Goal: Task Accomplishment & Management: Use online tool/utility

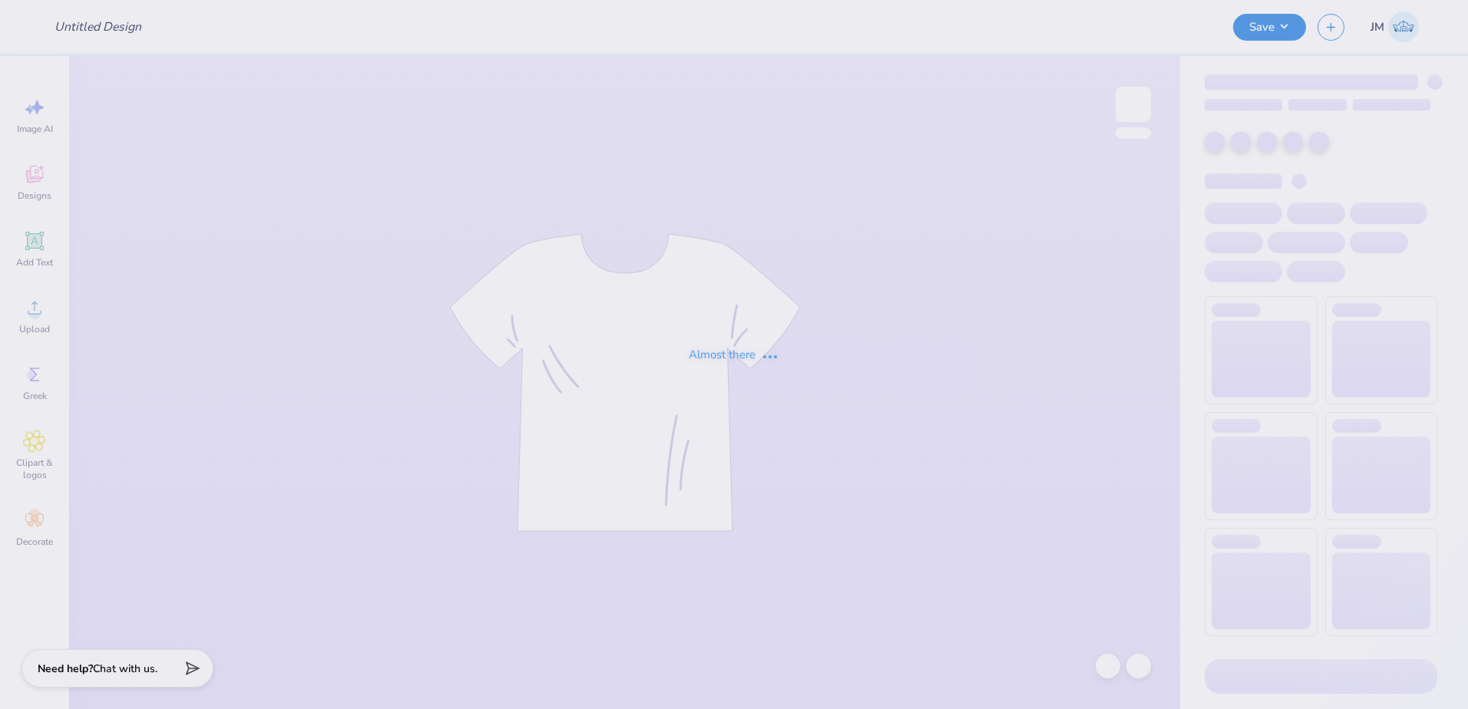
type input "zip first draft"
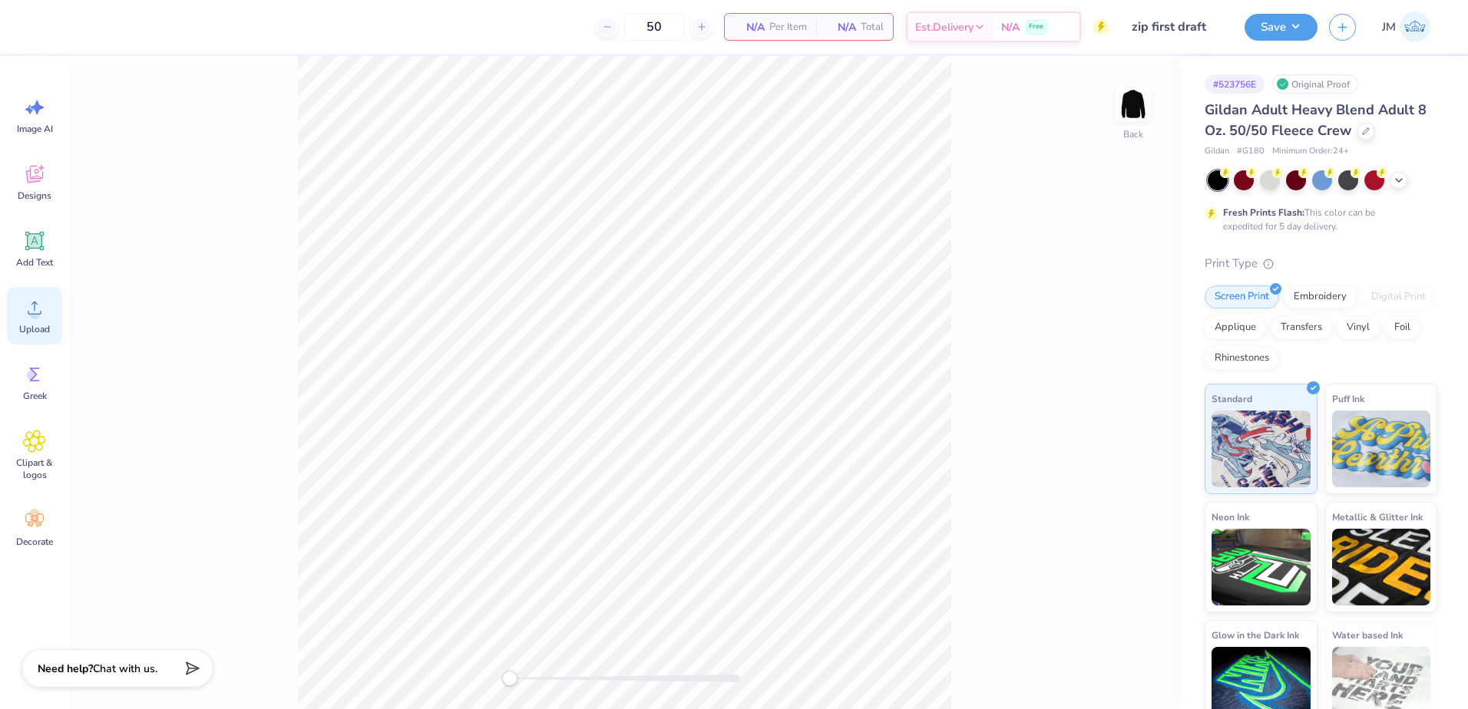
click at [30, 309] on icon at bounding box center [34, 307] width 23 height 23
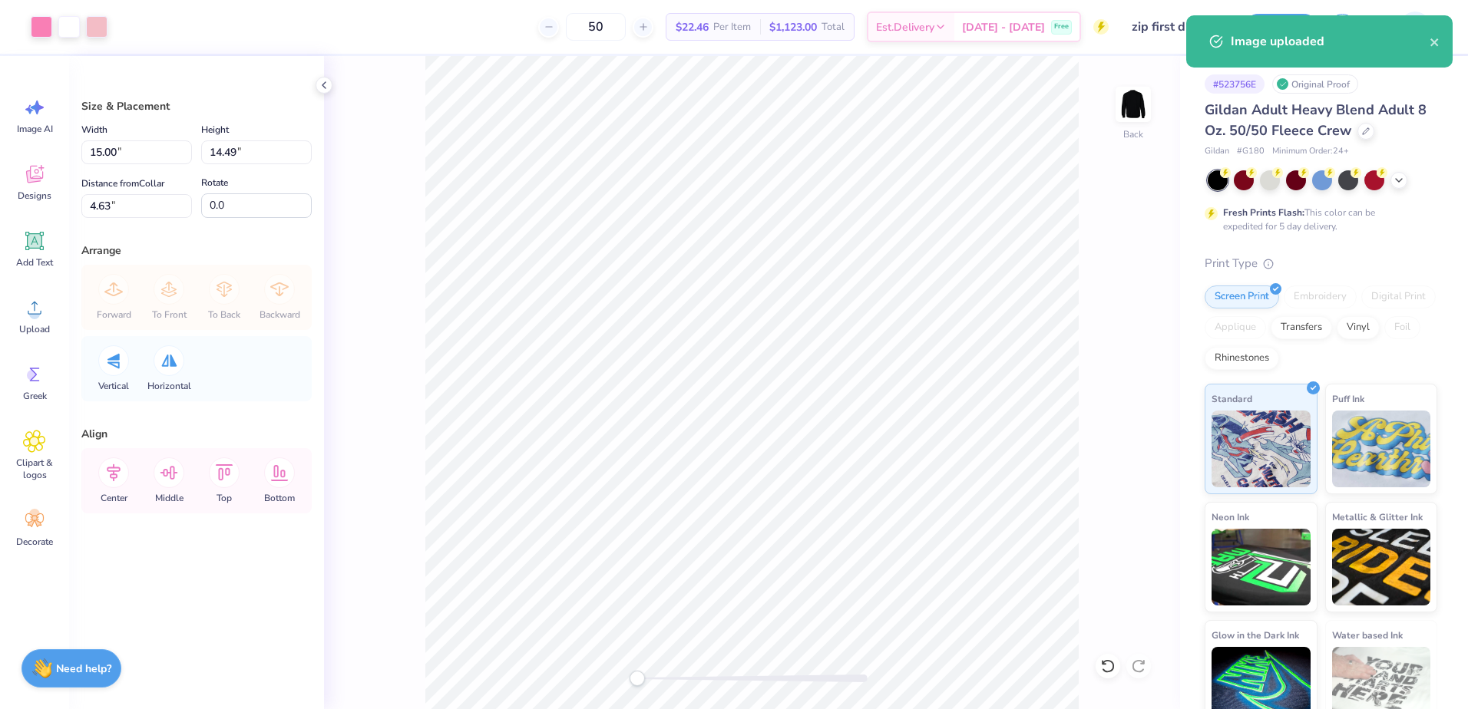
type input "9.93"
type input "9.59"
type input "9.53"
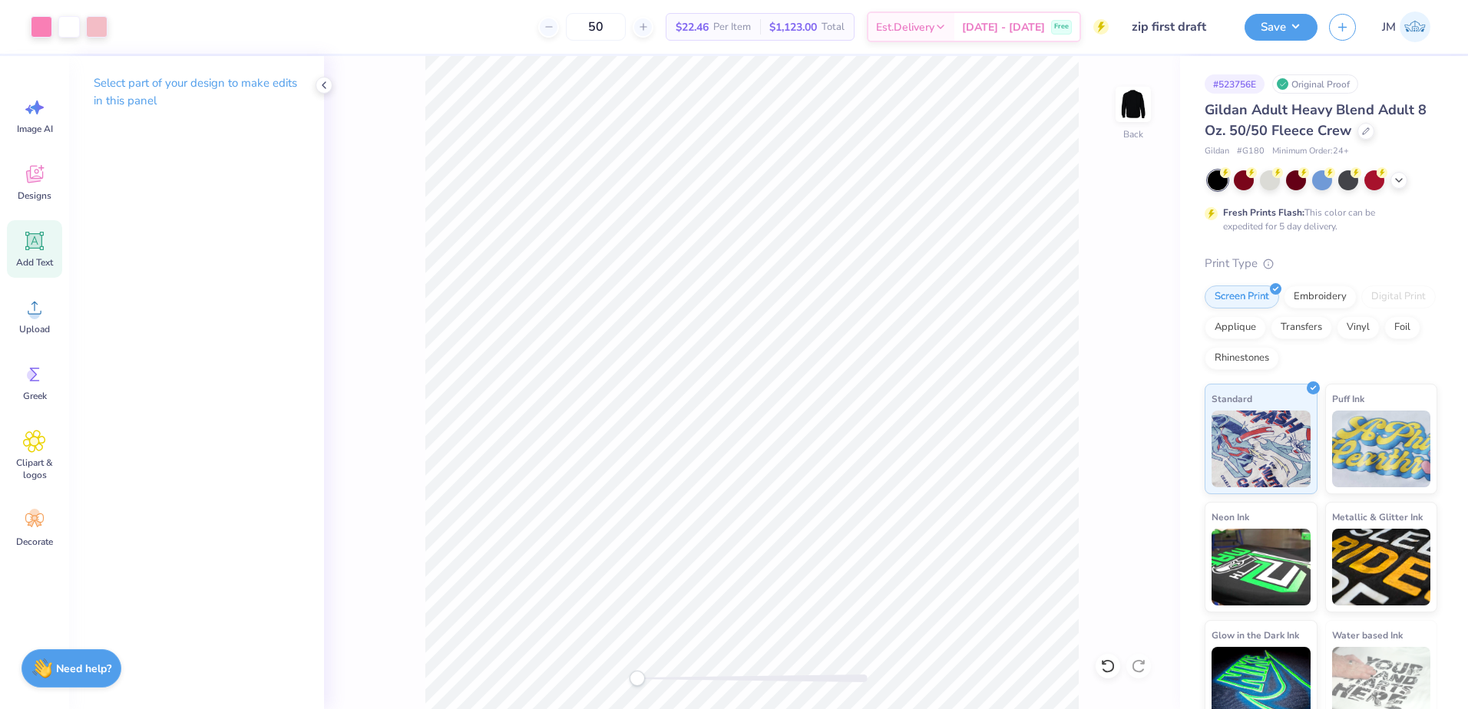
click at [32, 236] on icon at bounding box center [35, 241] width 15 height 15
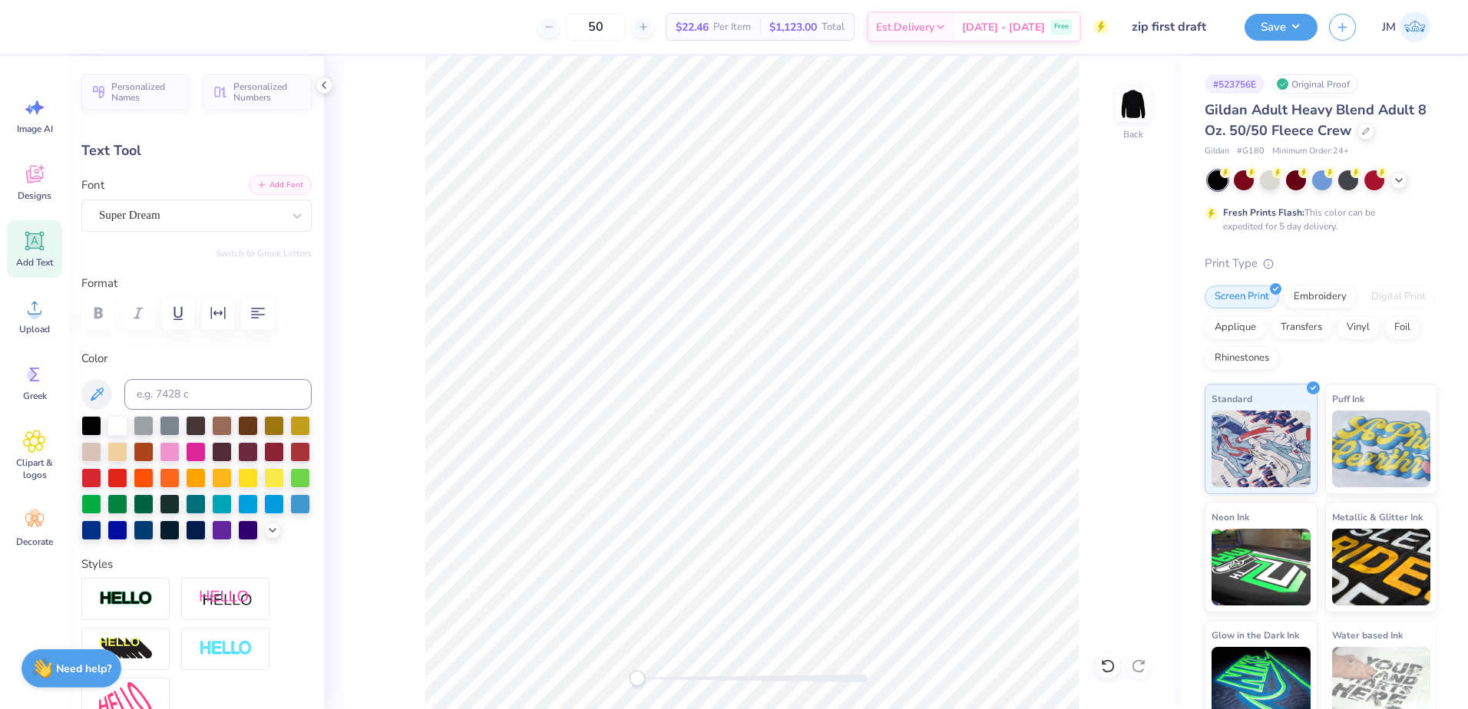
click at [279, 187] on button "Add Font" at bounding box center [280, 185] width 63 height 20
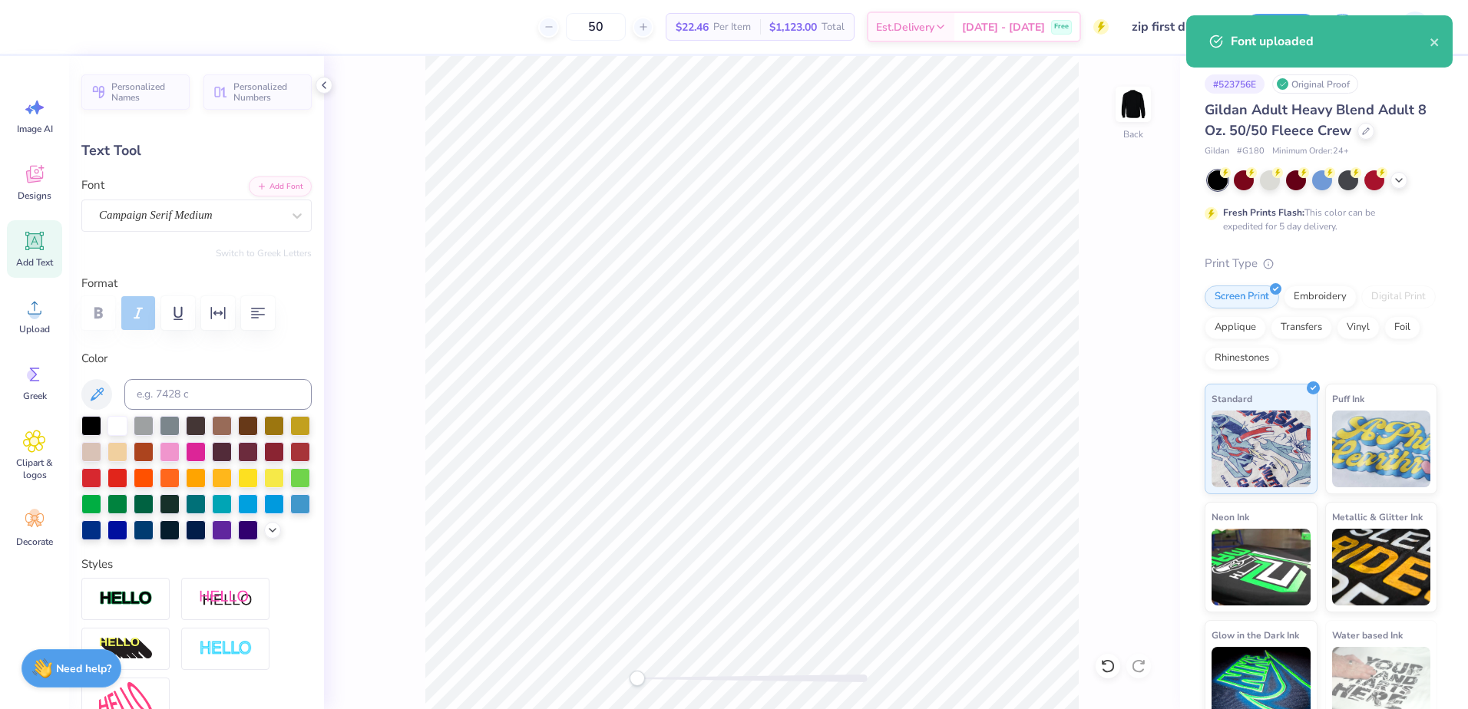
scroll to position [13, 2]
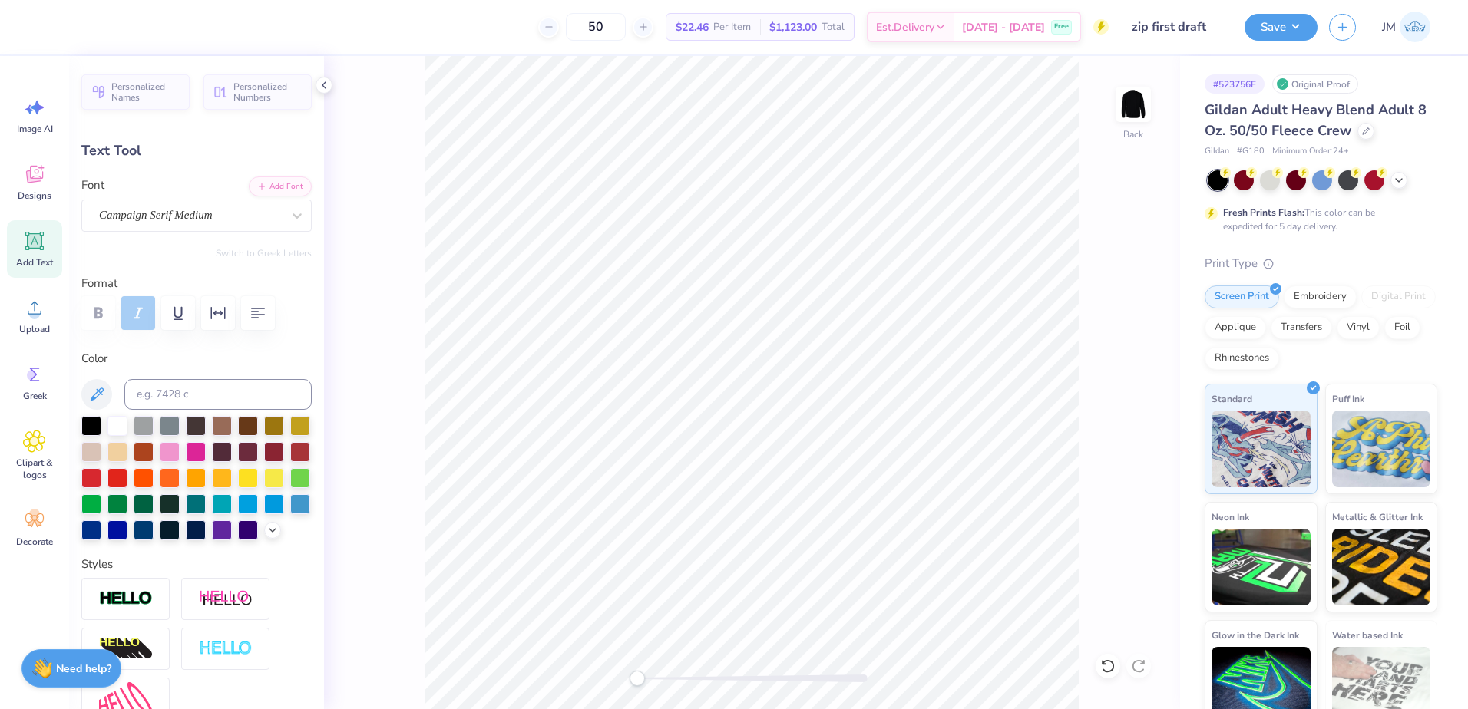
paste textarea "Lambda"
type textarea "Lambda"
type input "6.71"
type input "1.15"
type input "3.85"
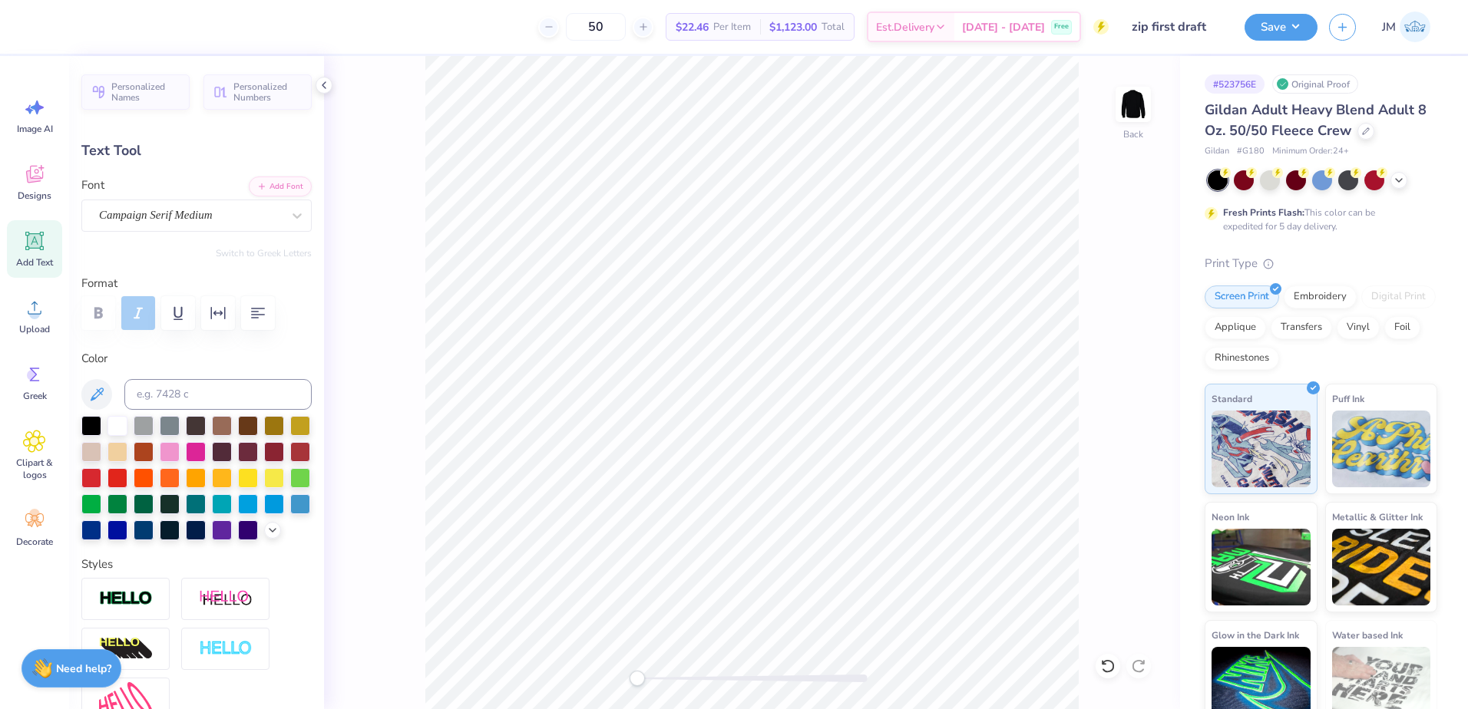
type input "-12.1"
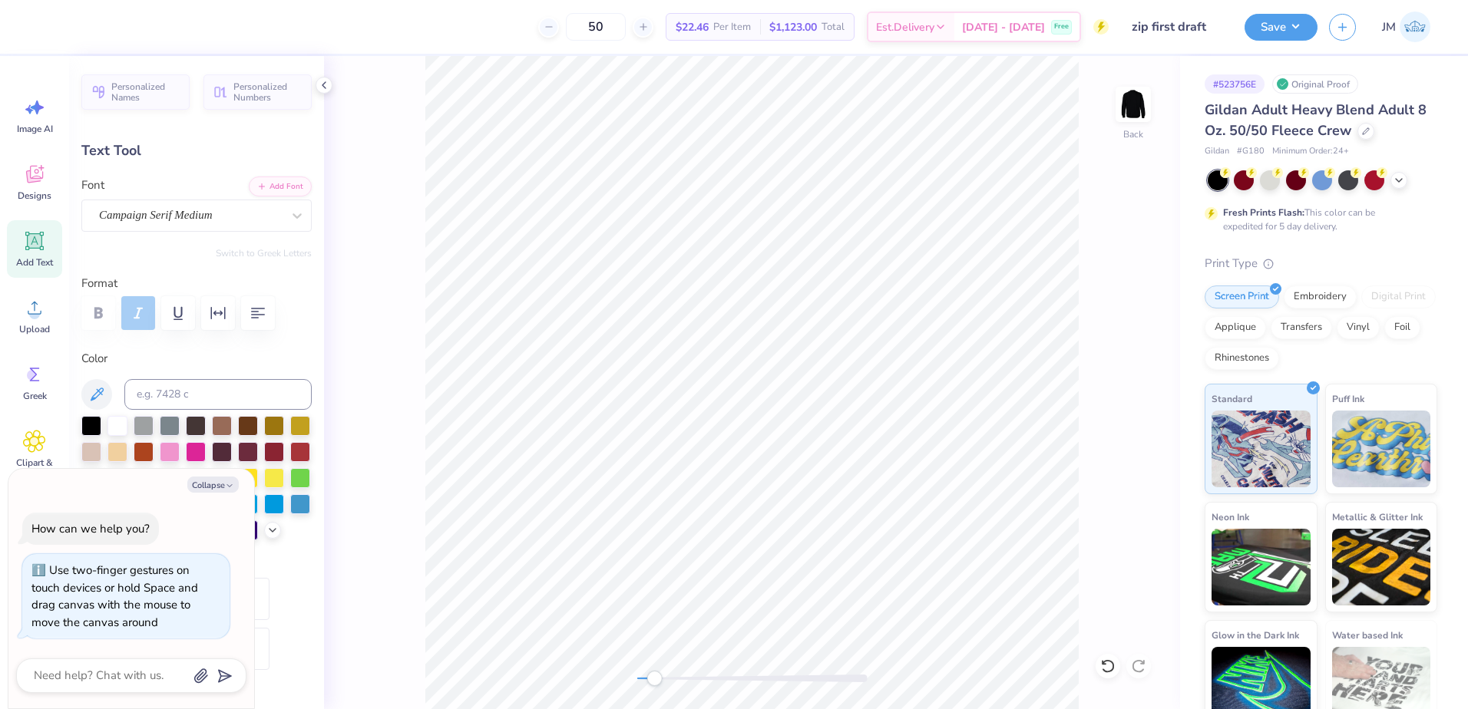
click at [654, 680] on div at bounding box center [752, 679] width 230 height 8
type textarea "x"
type input "-8.8"
type textarea "x"
type input "6.61"
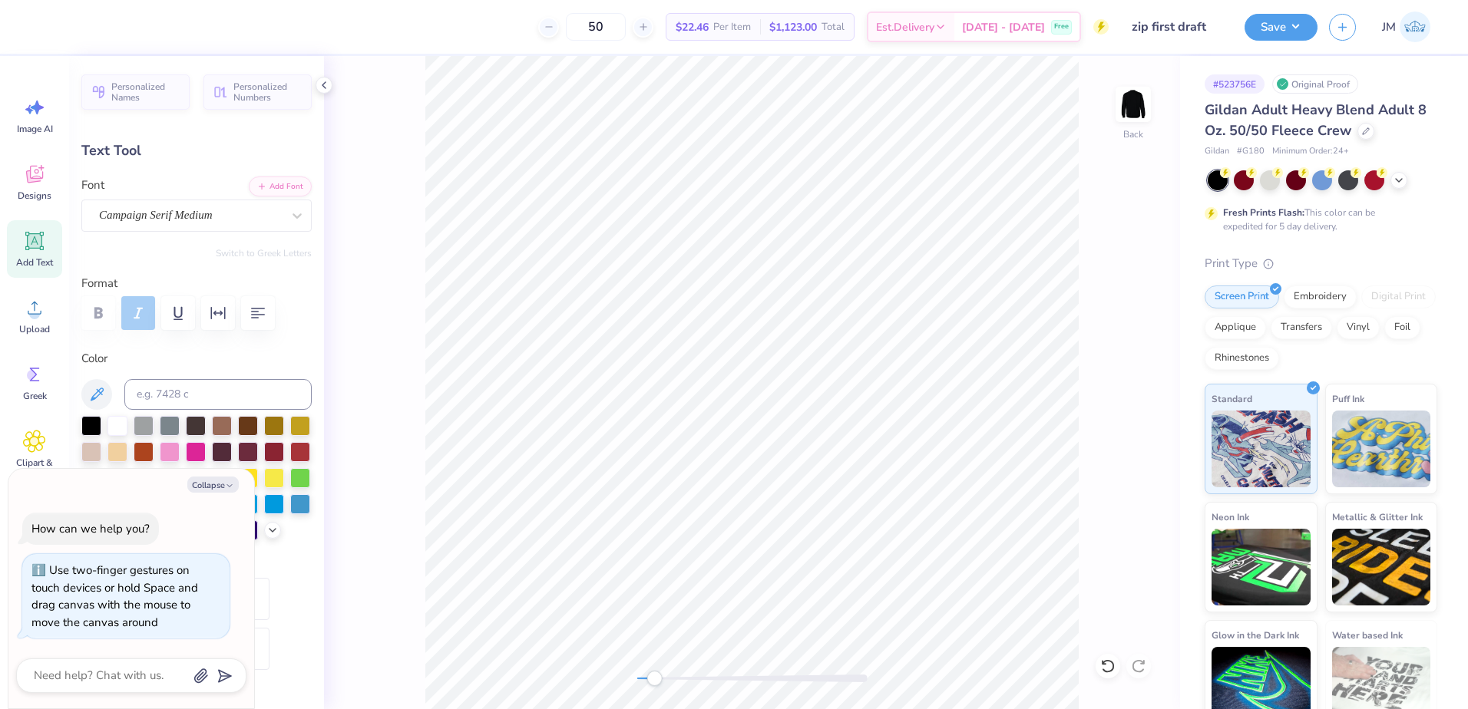
type input "2.00"
type input "3.58"
type textarea "x"
type textarea "Delta"
type textarea "x"
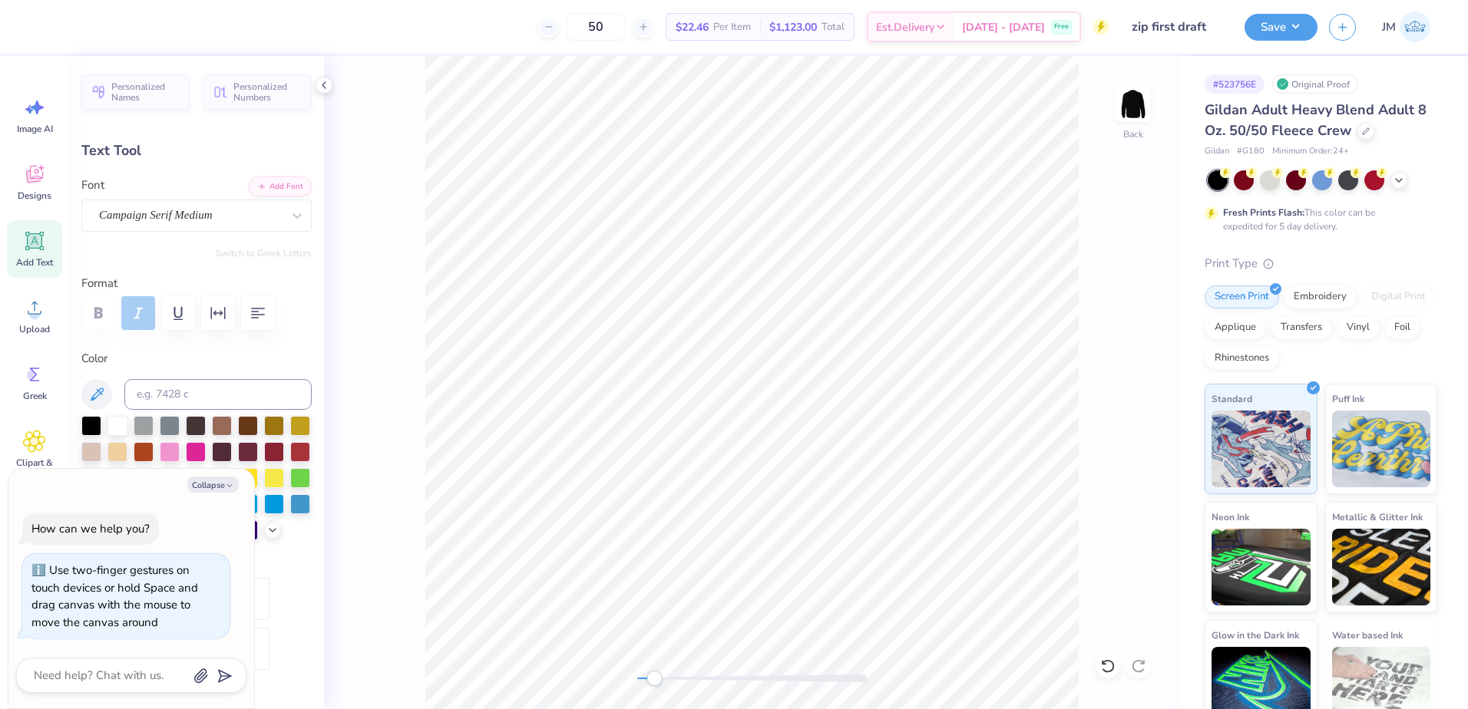
type input "4.33"
type input "1.53"
type input "5.02"
type textarea "x"
type input "4.81"
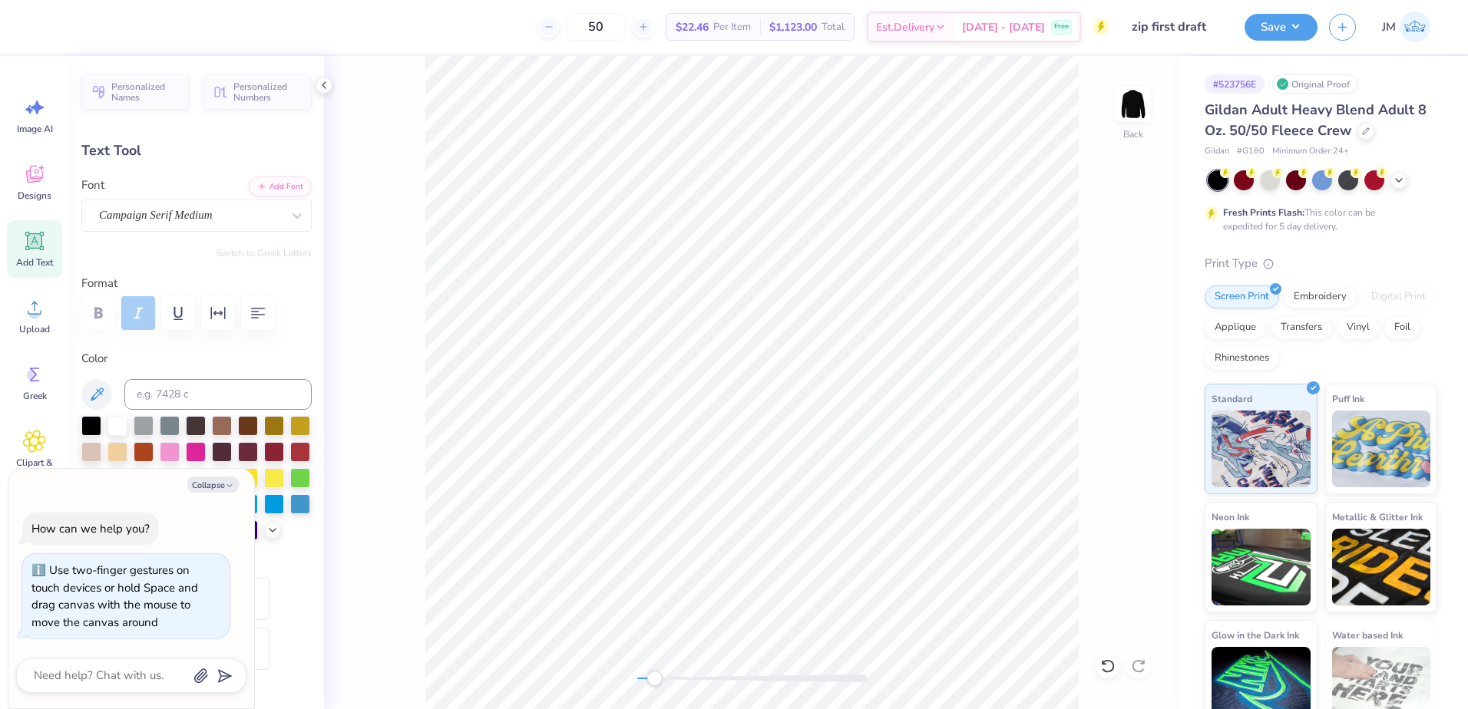
type textarea "x"
paste textarea "Sigm"
type textarea "Sigma"
type textarea "x"
type input "0.0"
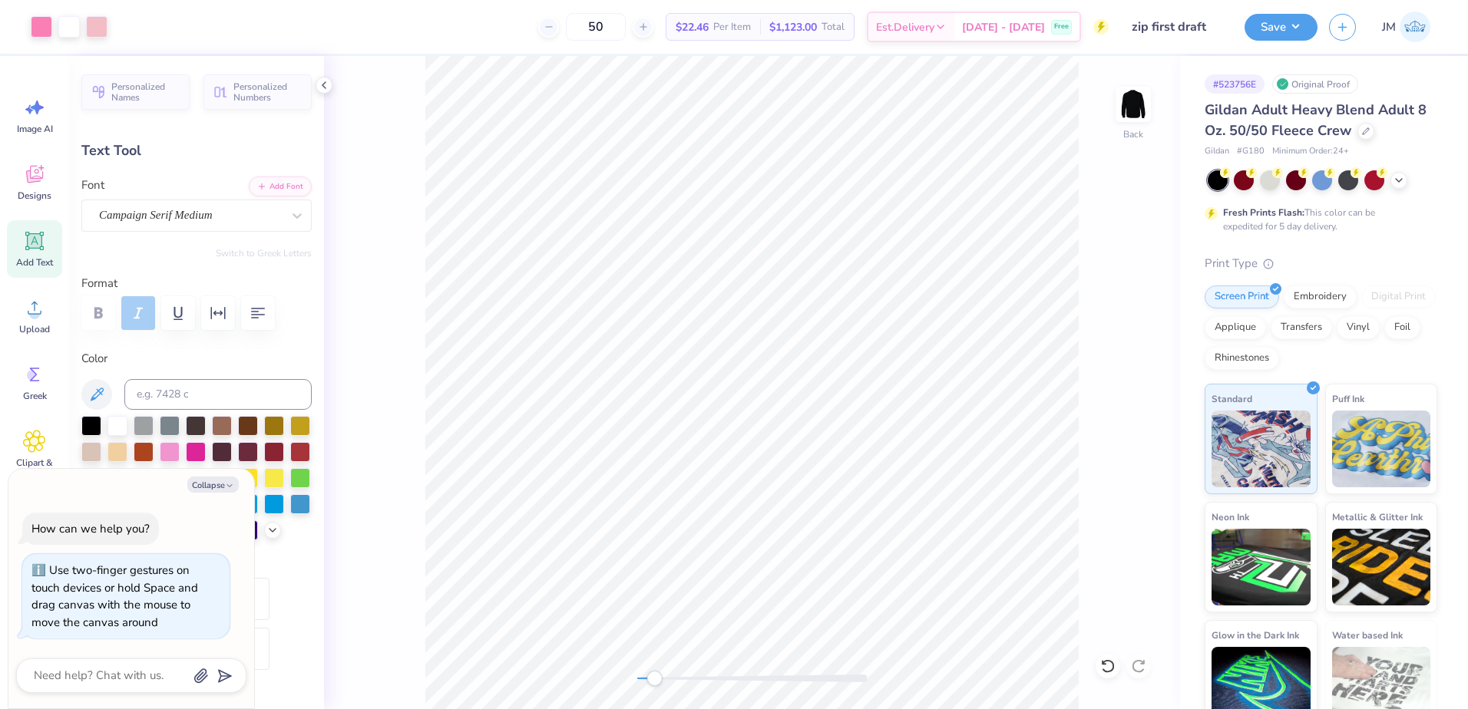
type input "5.01"
type input "1.62"
type input "6.00"
type textarea "x"
type input "-8.8"
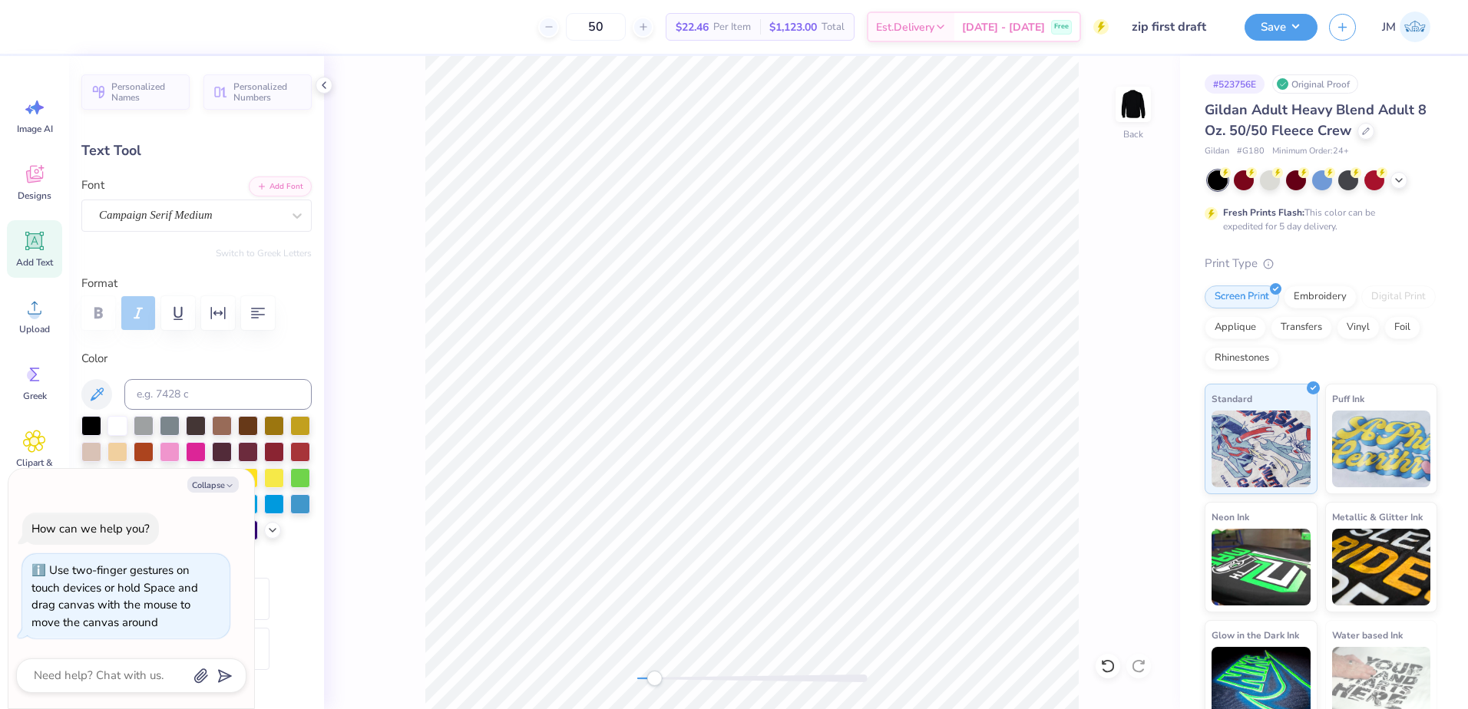
type textarea "x"
type input "4.33"
type input "1.53"
type input "4.81"
type textarea "x"
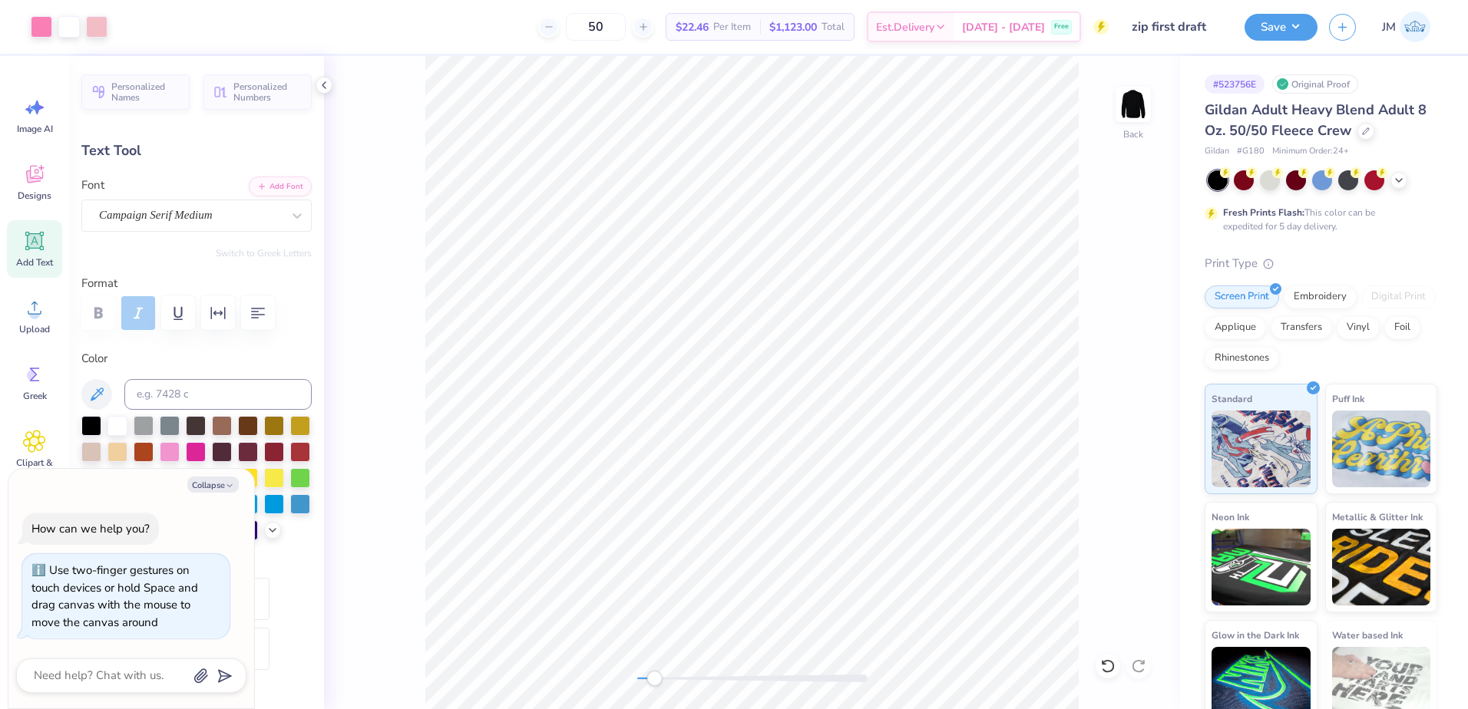
type input "0.0"
type textarea "x"
type input "-8.8"
type textarea "x"
type input "5.01"
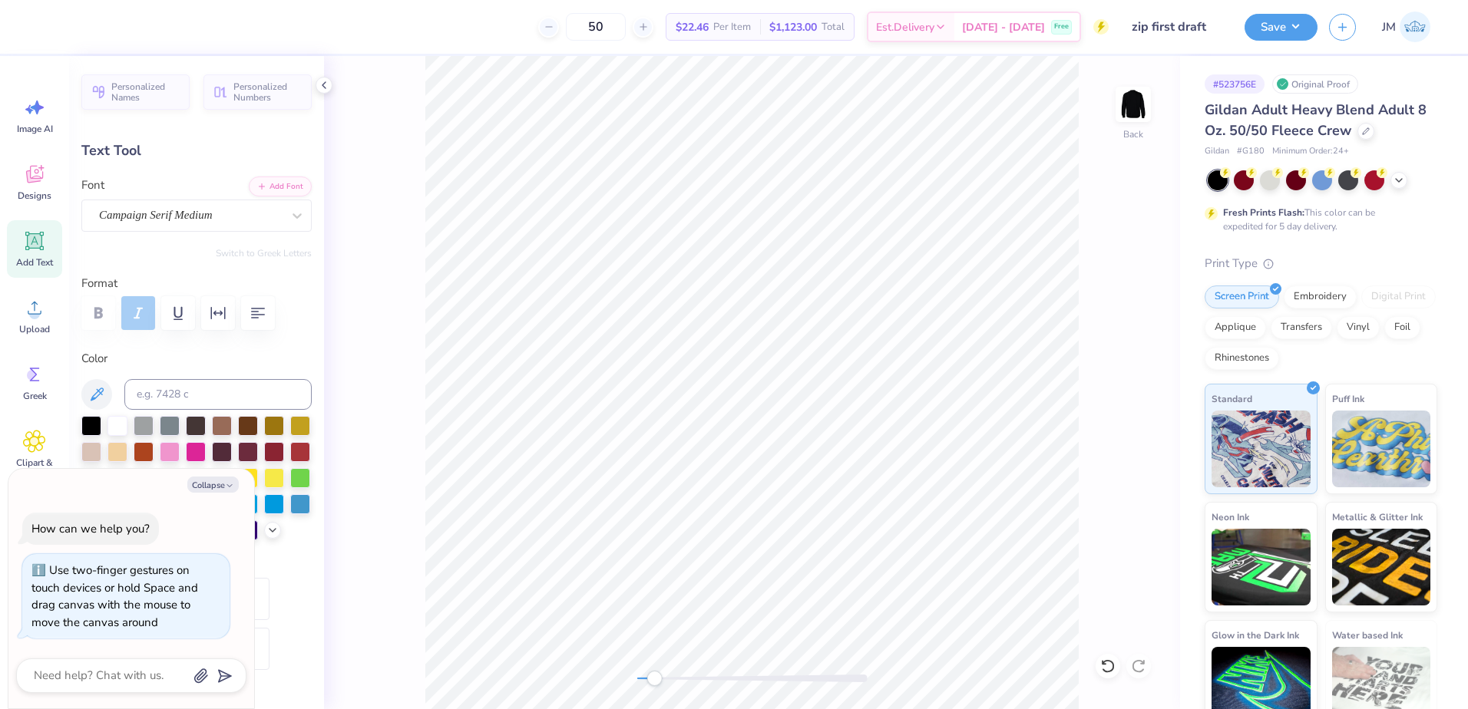
type input "1.62"
type input "6.09"
type textarea "x"
type input "0.0"
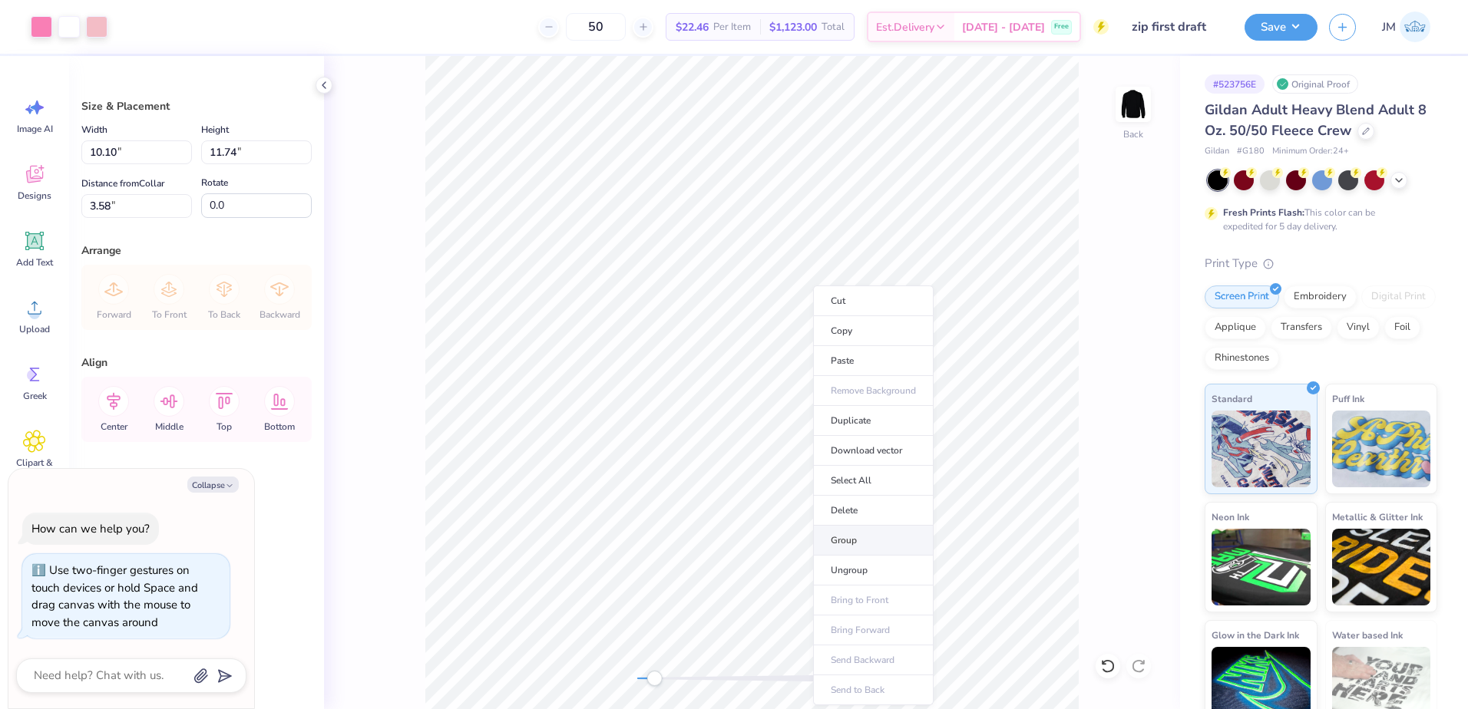
click at [851, 547] on li "Group" at bounding box center [873, 541] width 121 height 30
click at [620, 666] on div "Back" at bounding box center [752, 382] width 856 height 653
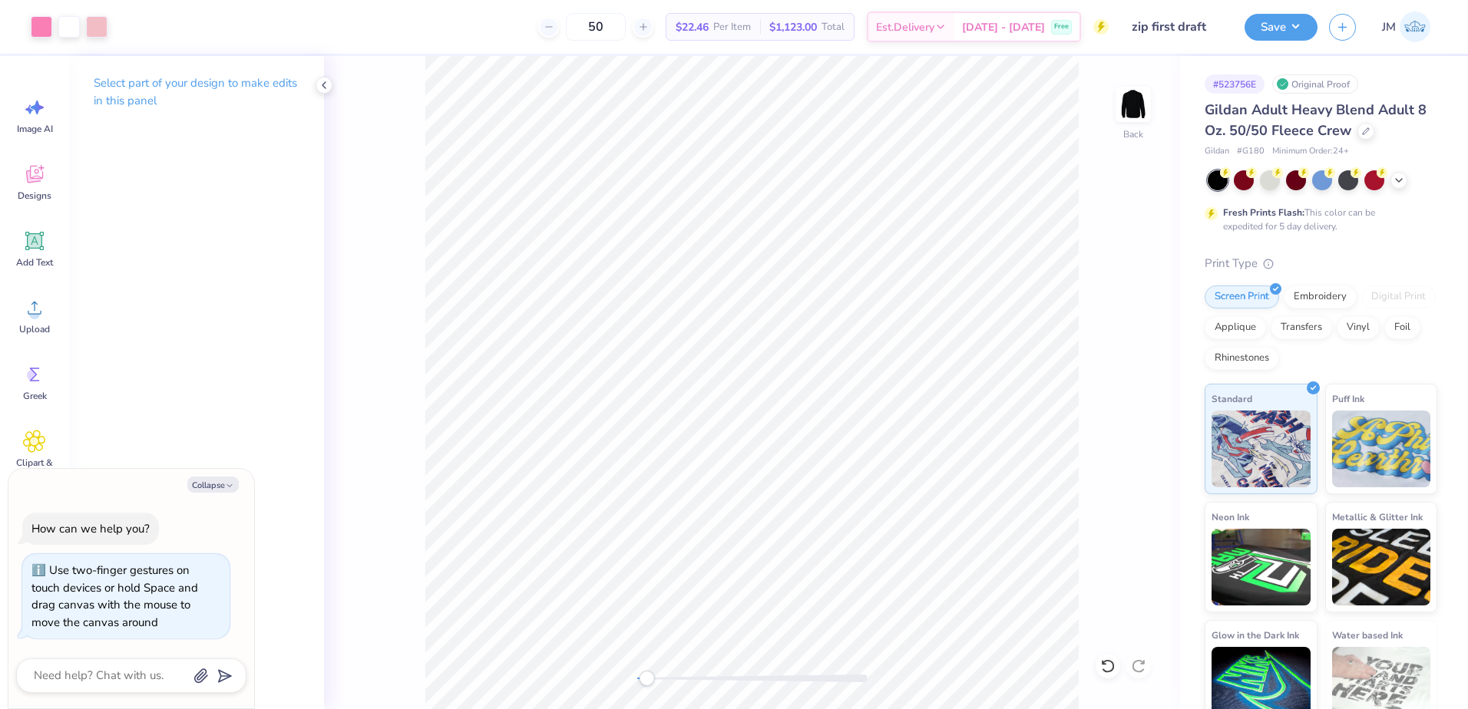
click at [645, 675] on div at bounding box center [752, 679] width 230 height 8
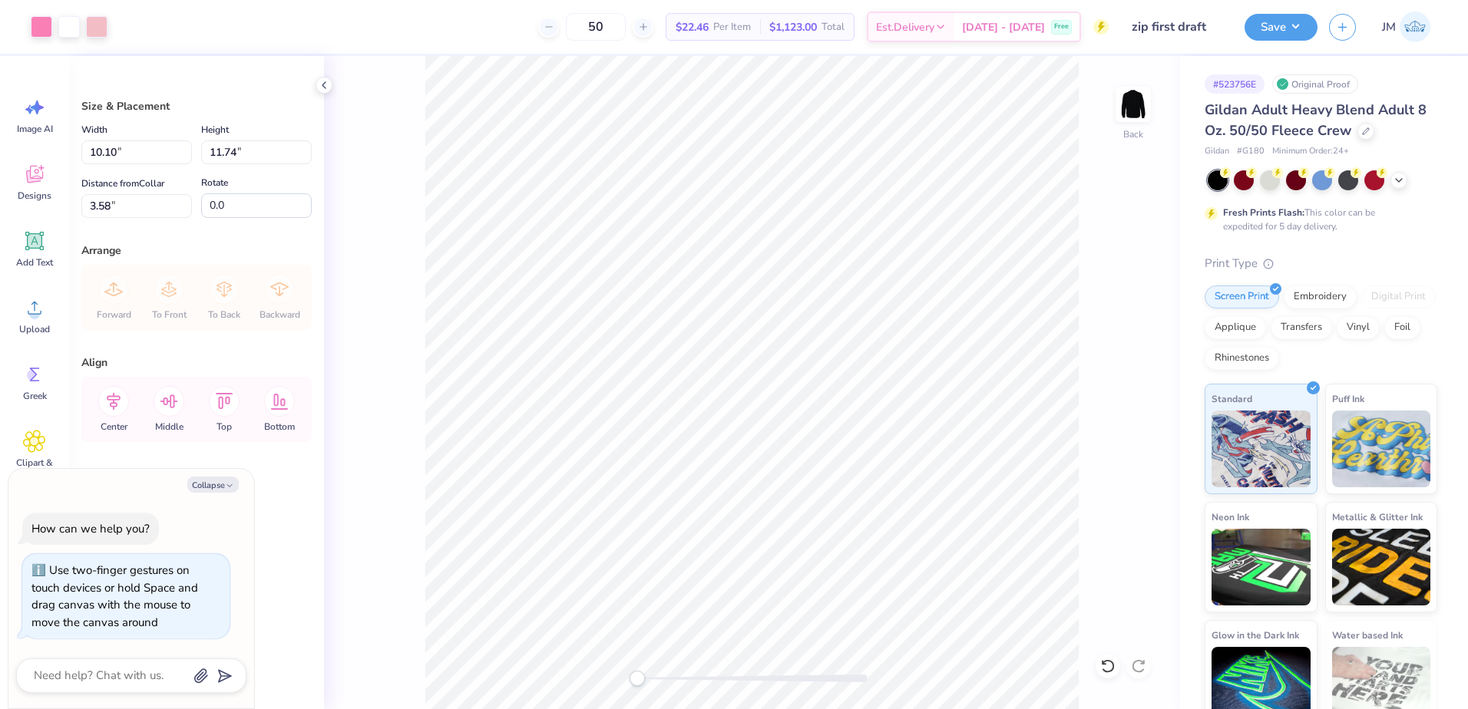
click at [613, 679] on div "Back" at bounding box center [752, 382] width 856 height 653
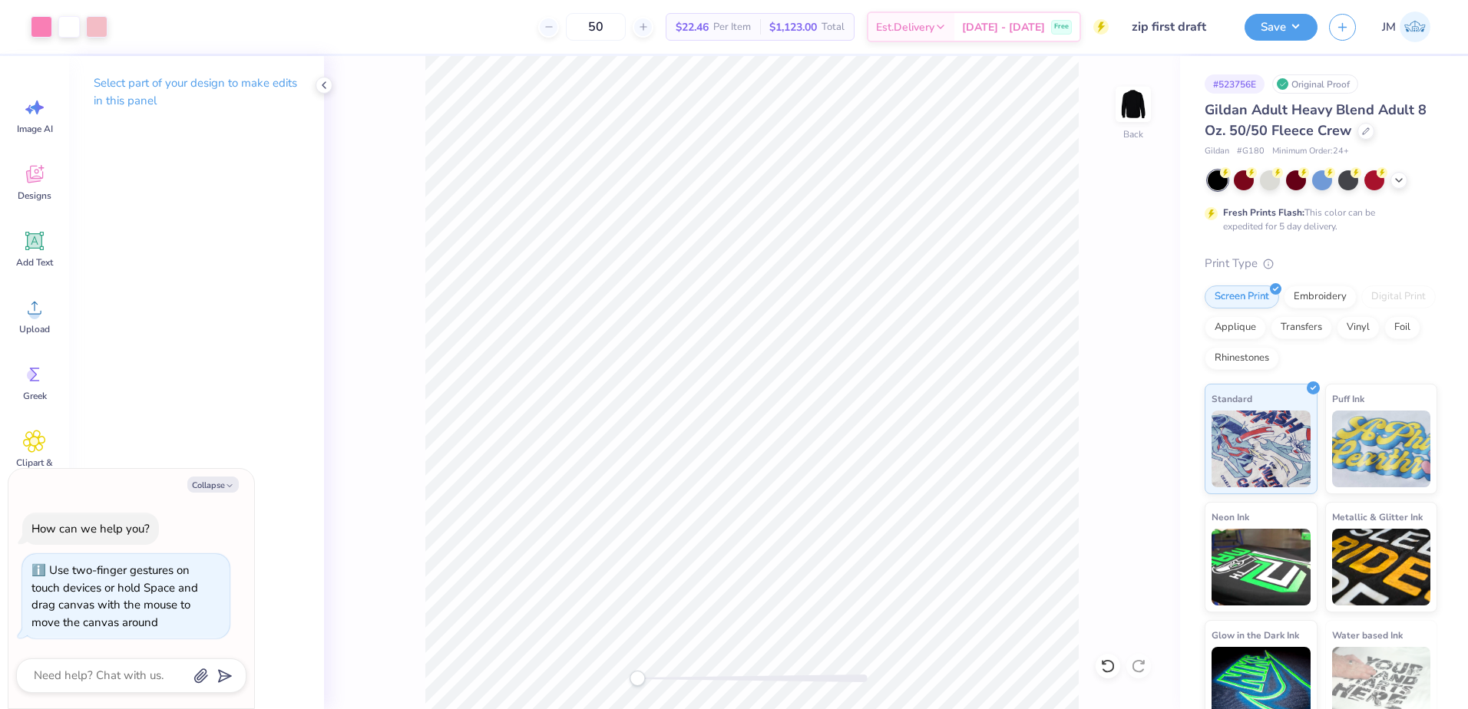
drag, startPoint x: 819, startPoint y: 680, endPoint x: 640, endPoint y: 684, distance: 178.9
click at [637, 683] on div at bounding box center [752, 679] width 230 height 8
type textarea "x"
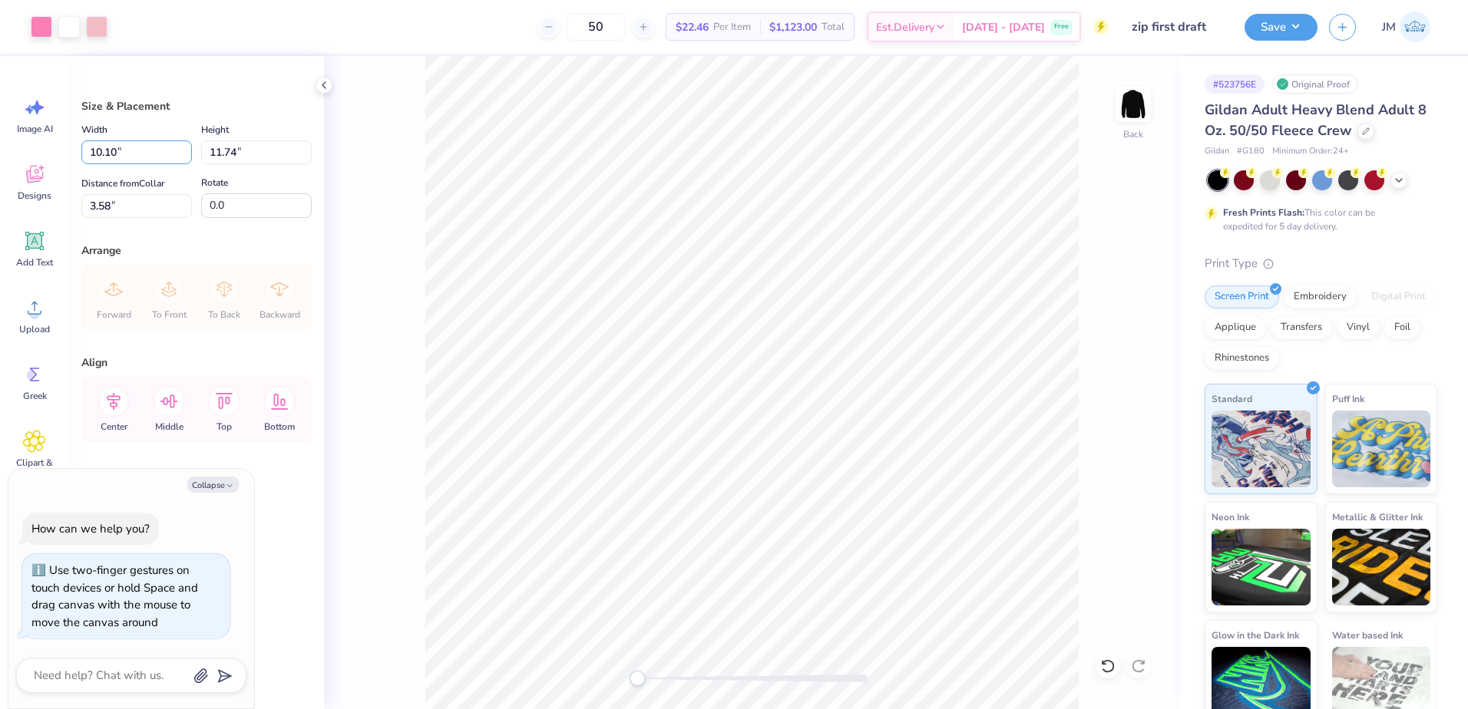
drag, startPoint x: 128, startPoint y: 152, endPoint x: 71, endPoint y: 149, distance: 57.7
click at [71, 149] on div "Size & Placement Width 10.10 10.10 " Height 11.74 11.74 " Distance from Collar …" at bounding box center [196, 382] width 255 height 653
type input "12"
click at [259, 160] on input "11.74" at bounding box center [256, 152] width 111 height 24
type textarea "x"
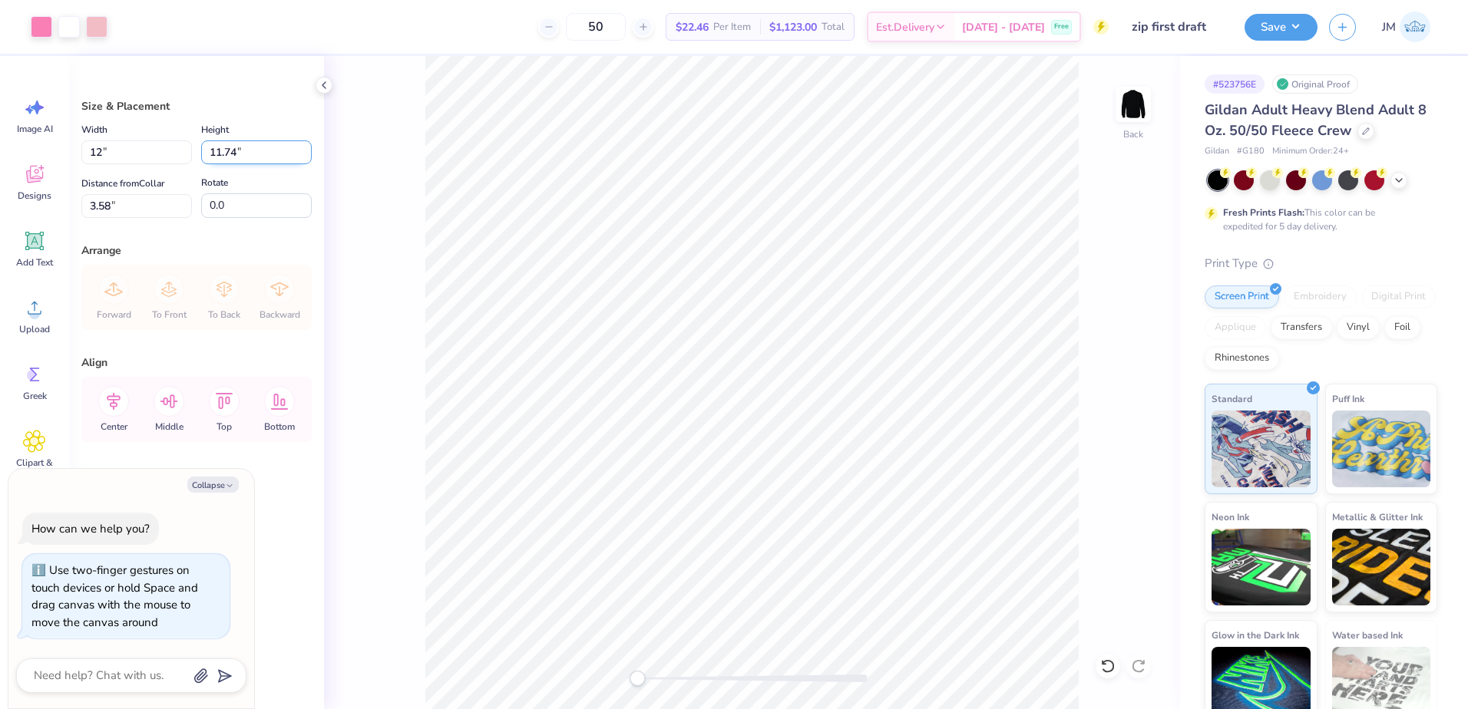
type input "12.00"
type input "13.94"
type input "2.48"
click at [127, 160] on input "12.00" at bounding box center [136, 152] width 111 height 24
type input "10"
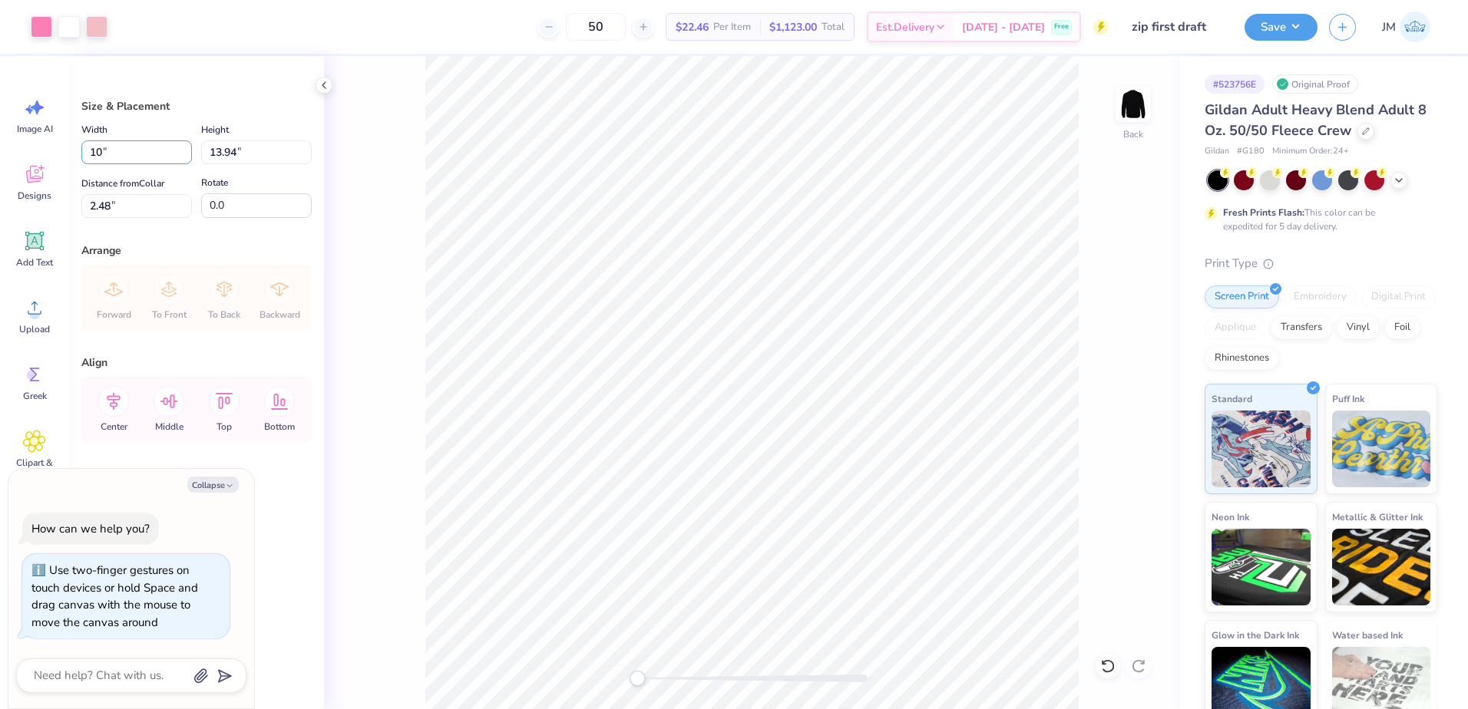
type textarea "x"
type input "10.00"
type input "11.62"
type input "3.64"
click at [230, 146] on input "11.62" at bounding box center [256, 152] width 111 height 24
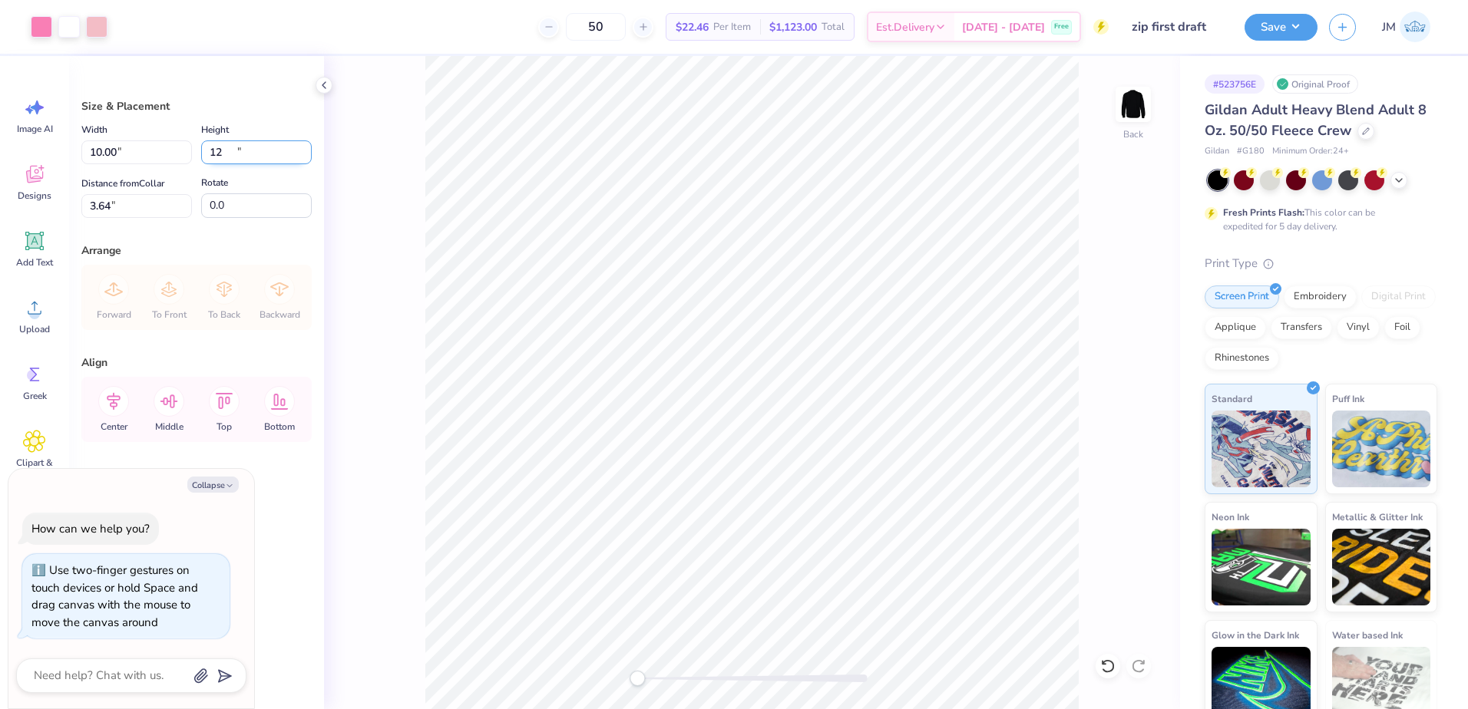
type input "12"
type textarea "x"
type input "10.33"
type input "12.00"
click at [143, 204] on input "3.45" at bounding box center [136, 206] width 111 height 24
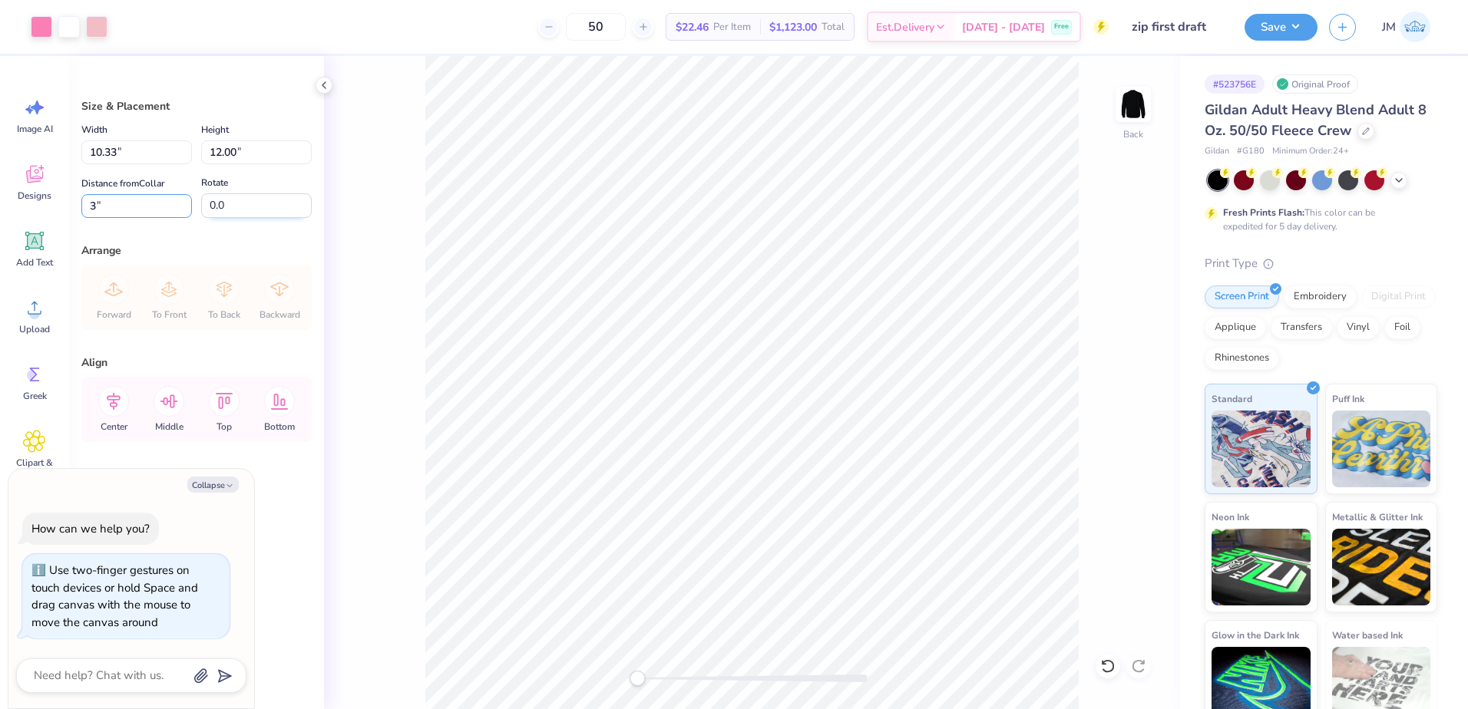
type input "3"
click at [216, 199] on input "0.0" at bounding box center [256, 205] width 111 height 25
click at [116, 397] on icon at bounding box center [114, 402] width 14 height 18
click at [215, 480] on button "Collapse" at bounding box center [212, 485] width 51 height 16
type textarea "x"
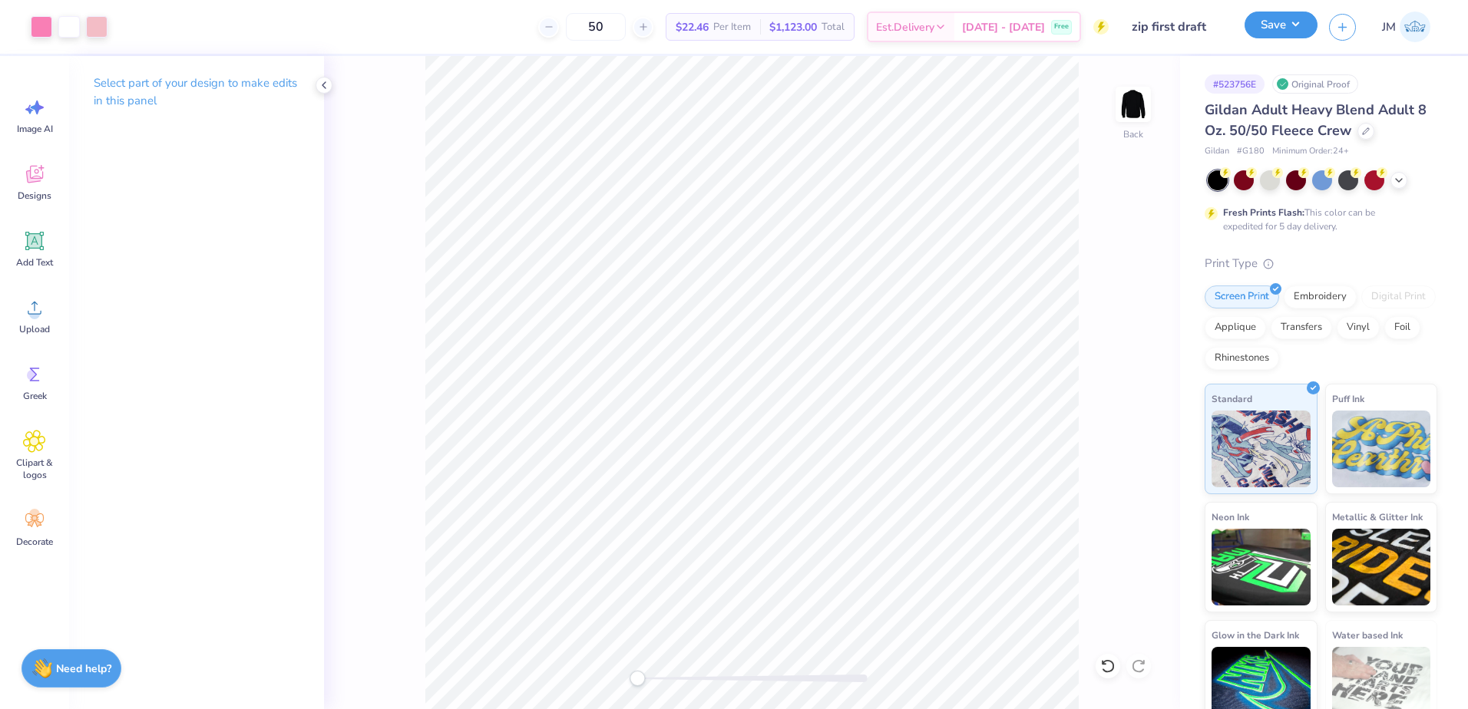
click at [1289, 31] on button "Save" at bounding box center [1280, 25] width 73 height 27
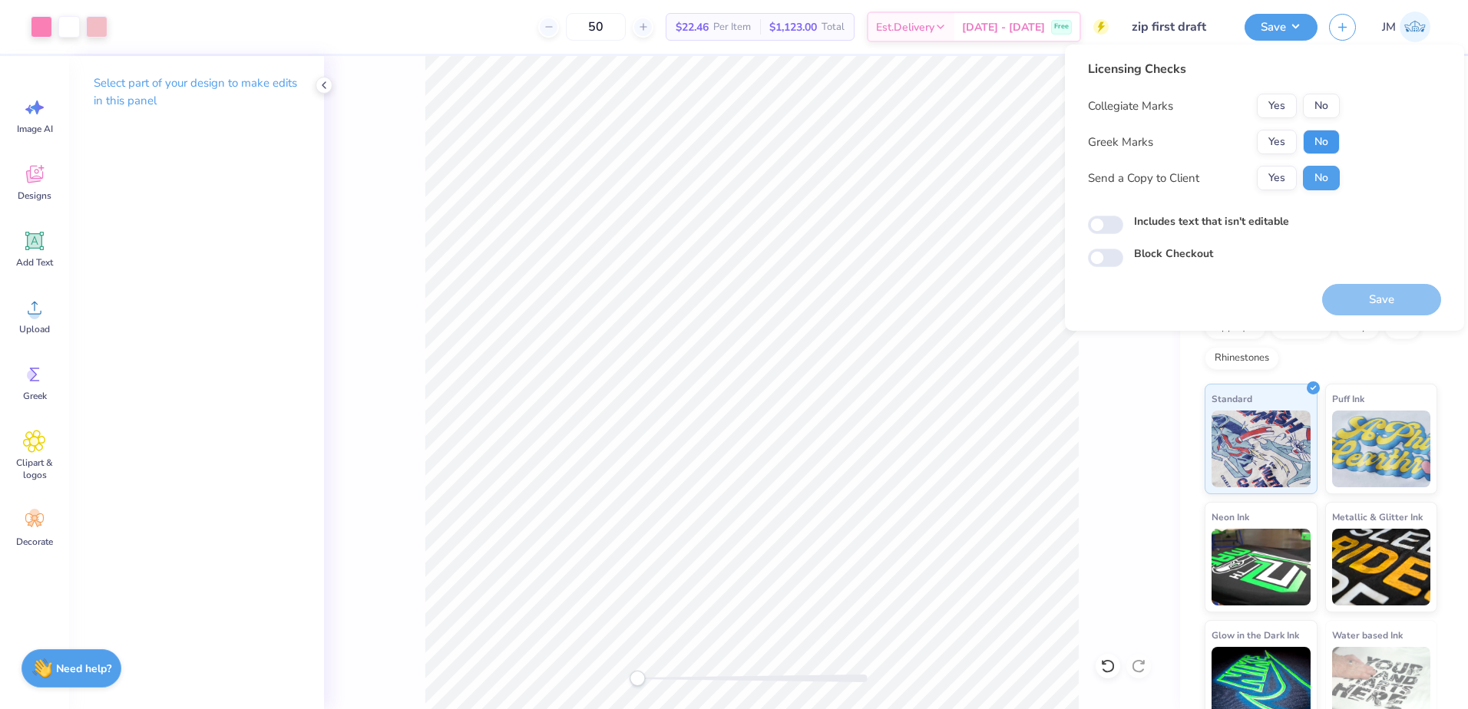
click at [1304, 140] on button "No" at bounding box center [1321, 142] width 37 height 25
click at [1320, 107] on button "No" at bounding box center [1321, 106] width 37 height 25
click at [1380, 277] on div "Save" at bounding box center [1381, 291] width 119 height 48
click at [1383, 293] on button "Save" at bounding box center [1381, 299] width 119 height 31
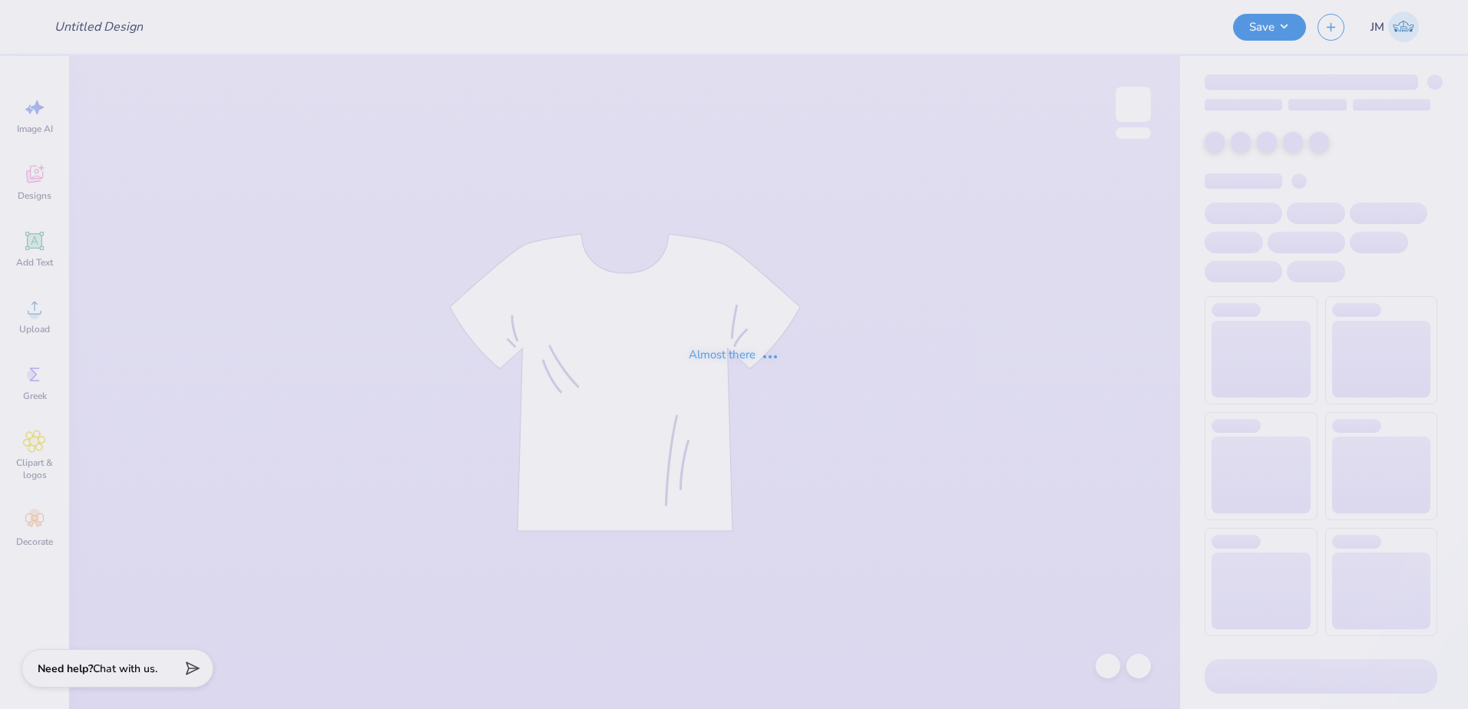
type input "zip first draft"
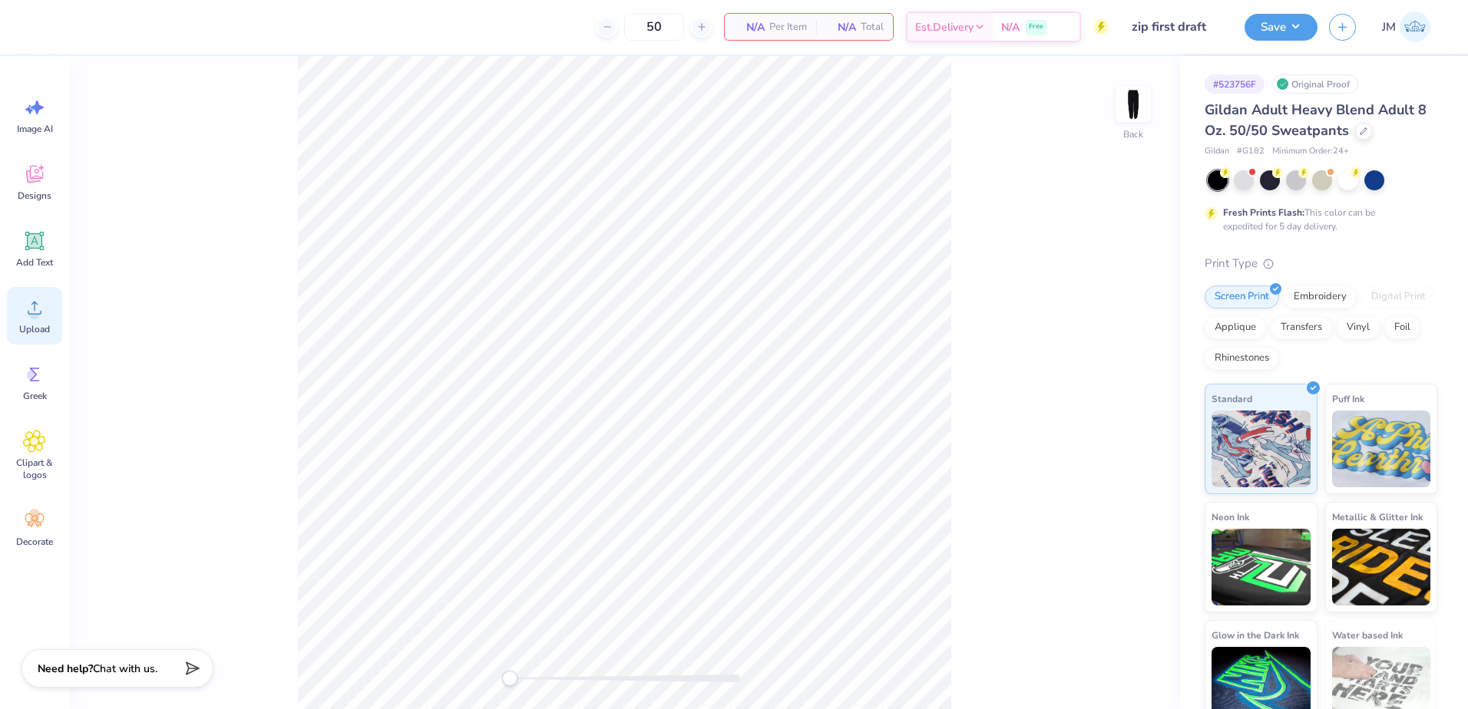
click at [32, 302] on icon at bounding box center [34, 307] width 23 height 23
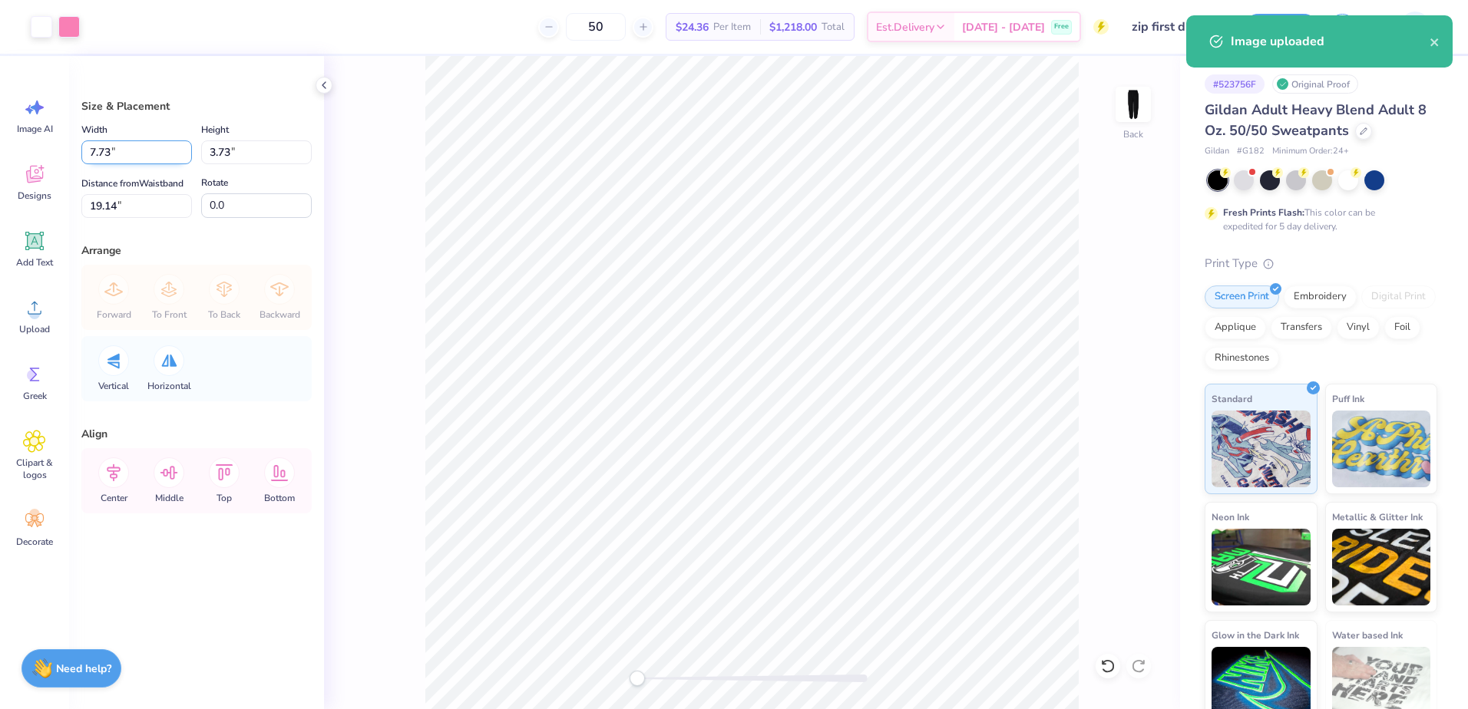
click at [150, 154] on input "7.73" at bounding box center [136, 152] width 111 height 24
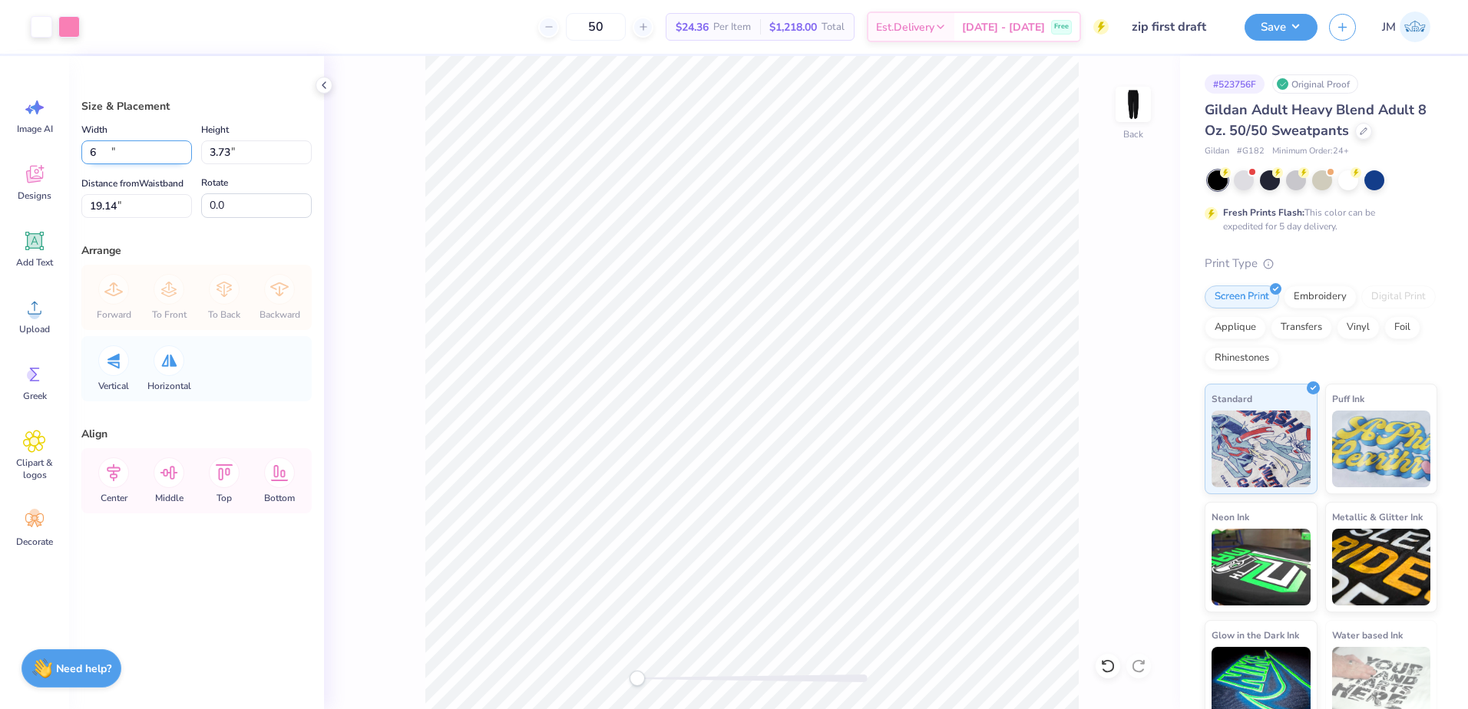
type input "6.00"
type input "2.89"
type input "4.86"
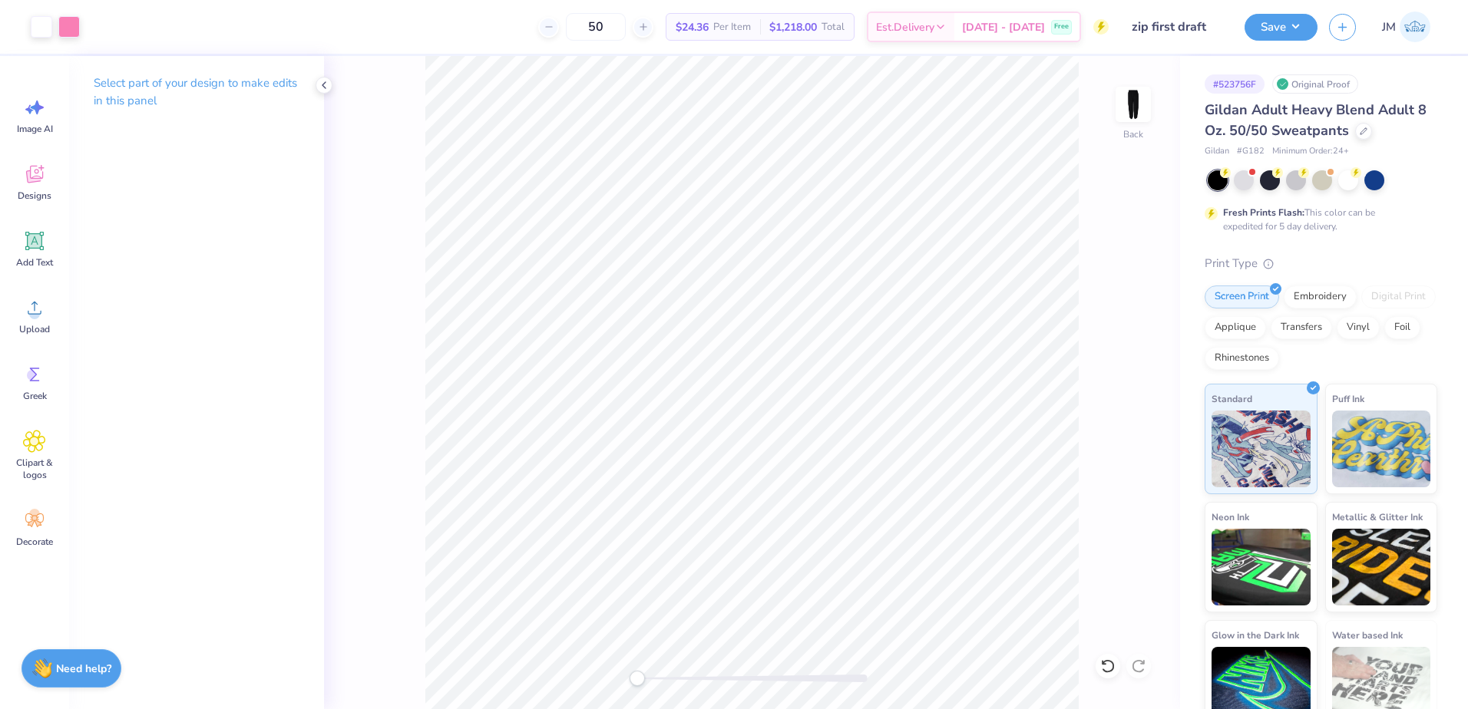
click at [668, 679] on div at bounding box center [752, 679] width 230 height 8
click at [45, 246] on icon at bounding box center [34, 241] width 23 height 23
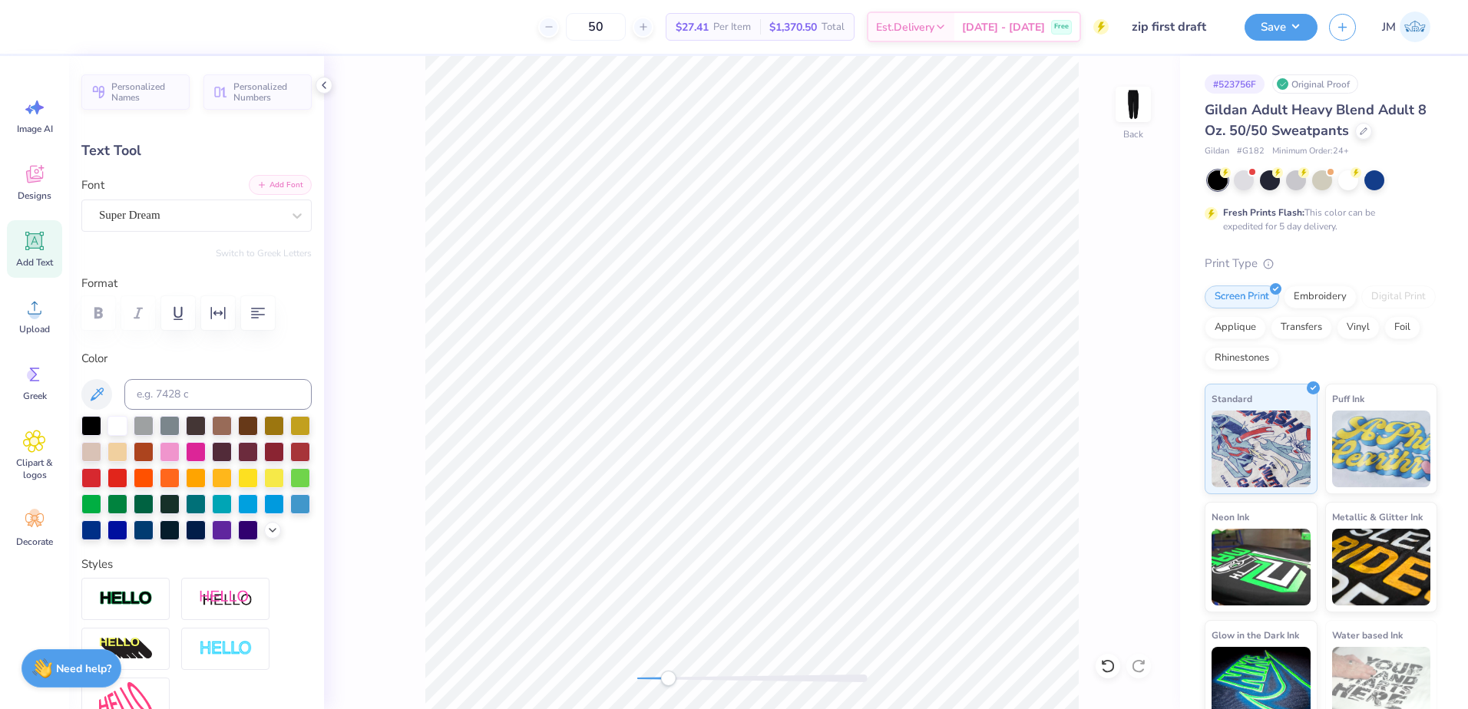
click at [266, 183] on button "Add Font" at bounding box center [280, 185] width 63 height 20
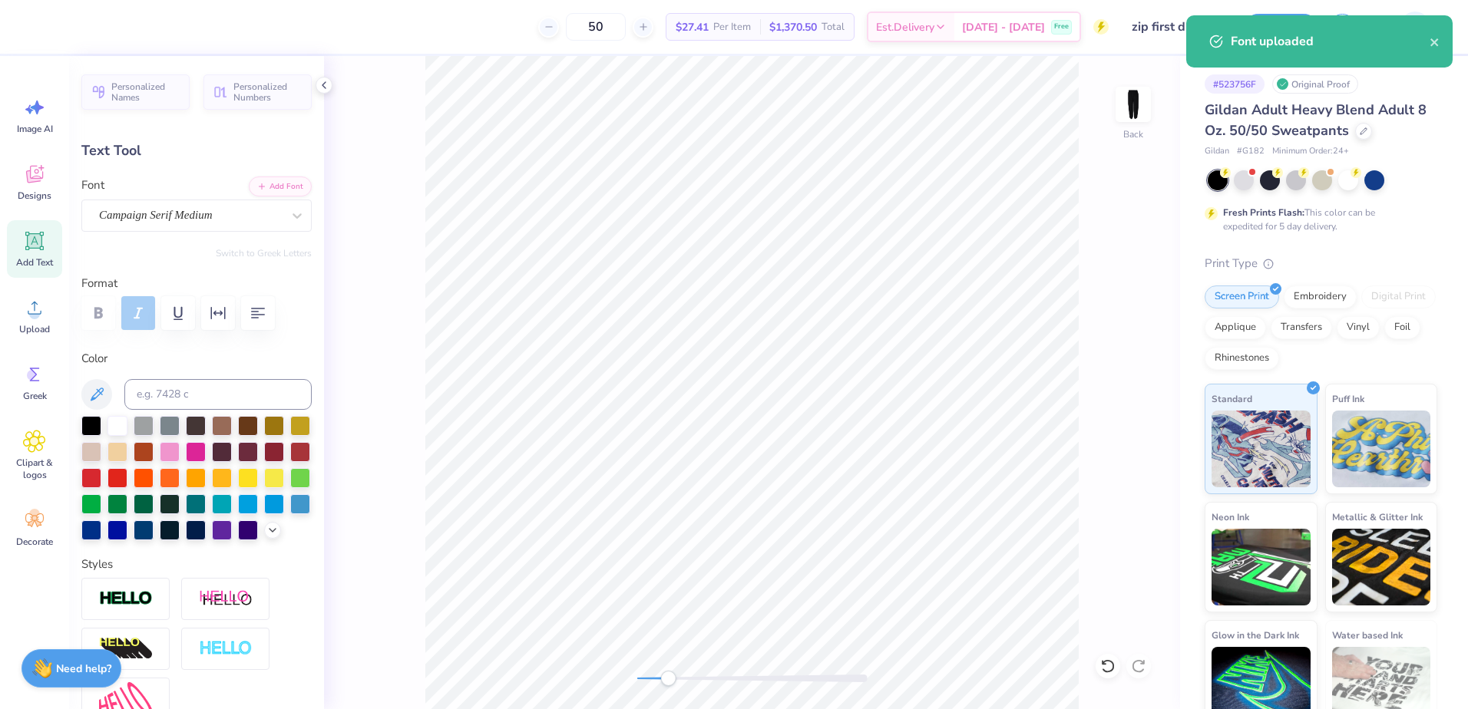
type input "7.64"
type input "2.10"
type input "19.95"
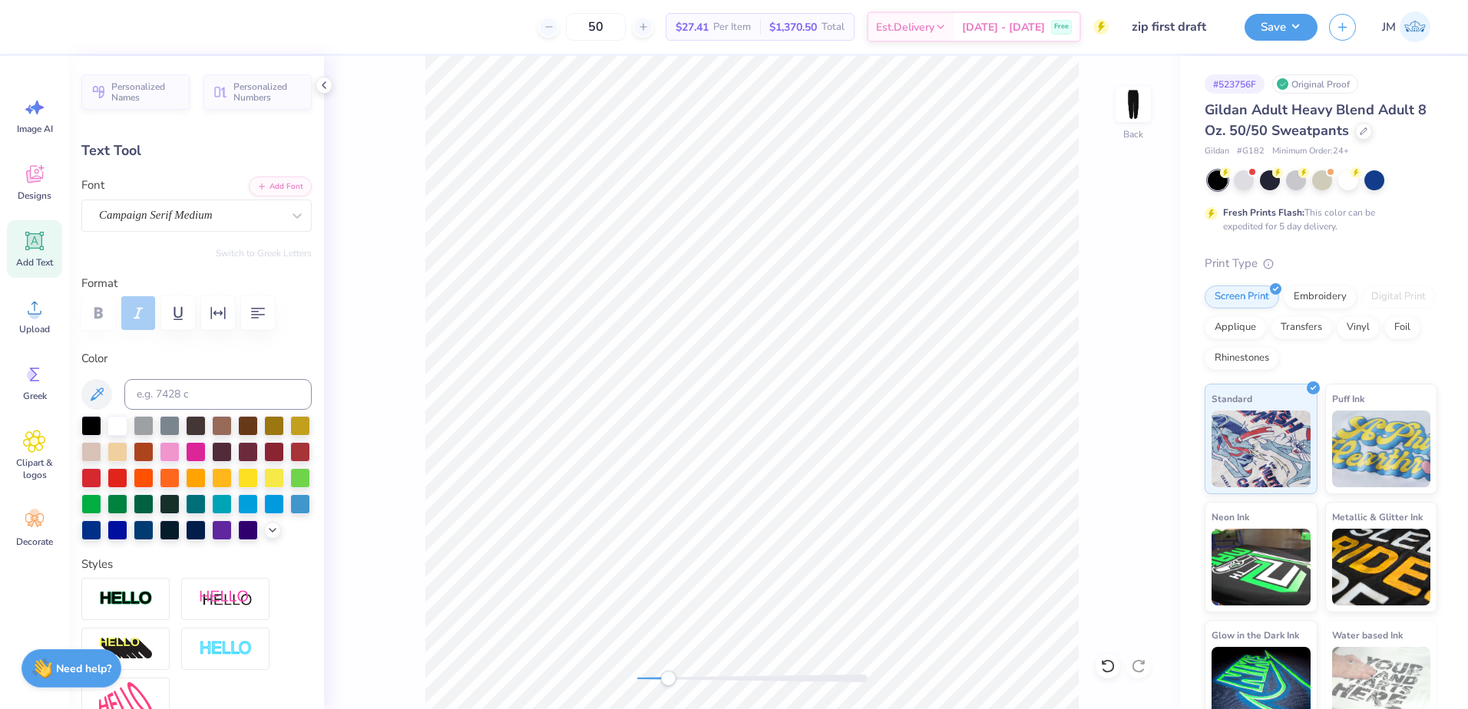
type input "4.06"
type input "1.12"
type input "20.93"
type textarea "Lambda"
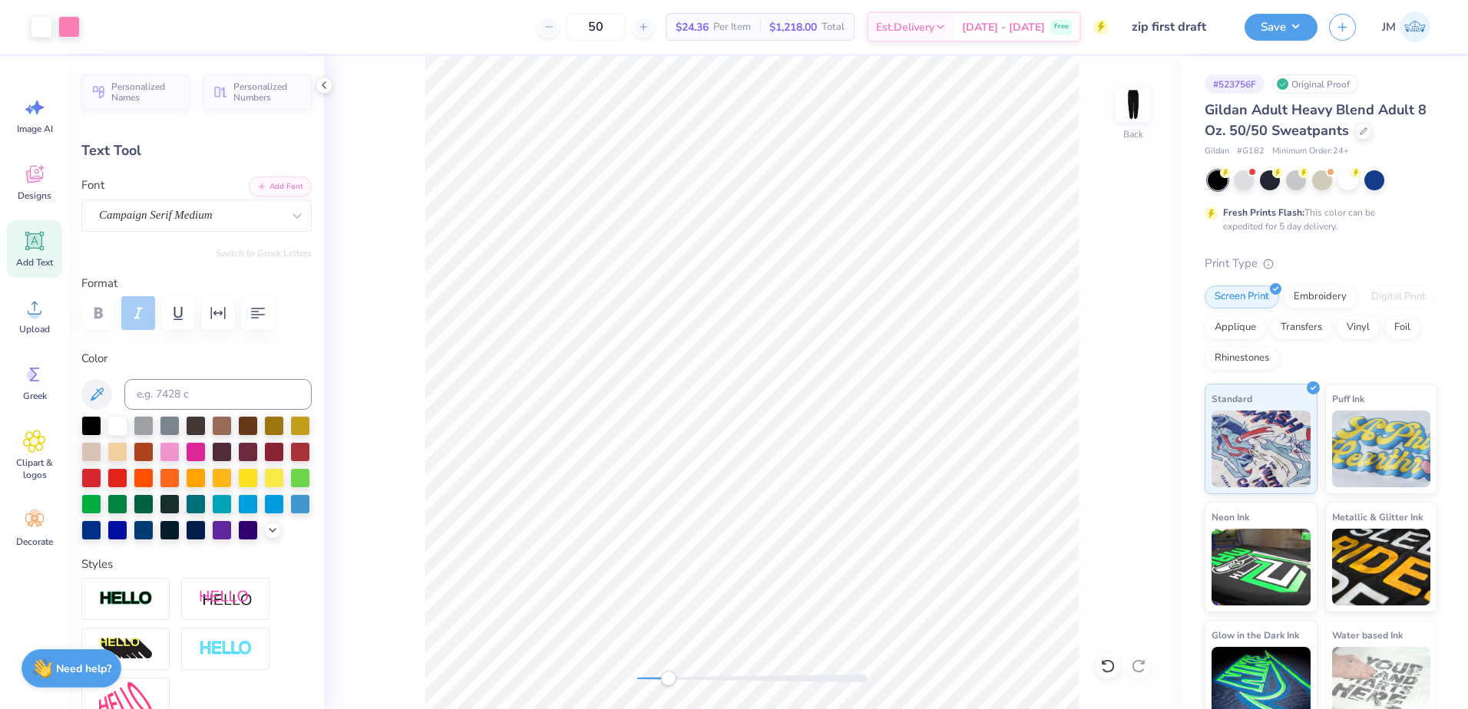
type input "6.46"
type input "1.11"
type input "9.47"
type input "4.04"
type input "0.69"
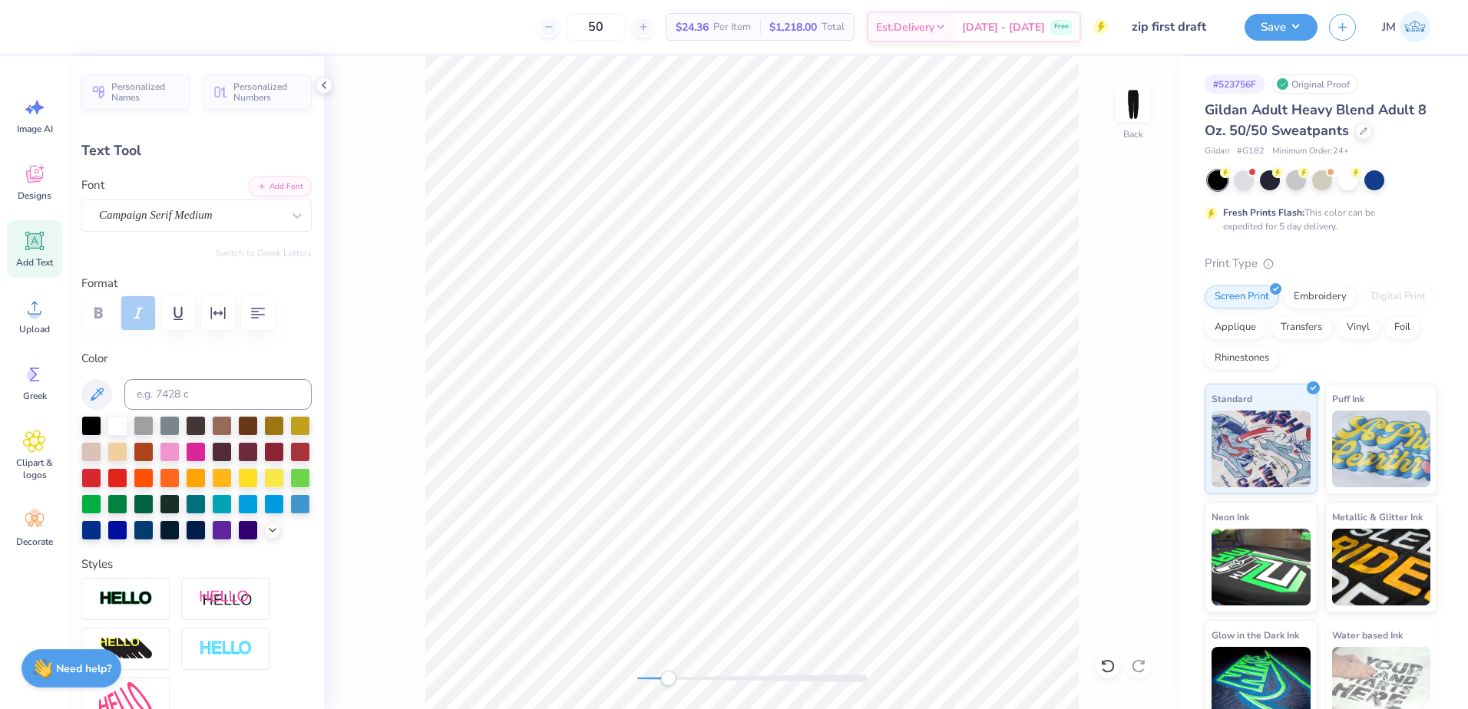
type input "3.52"
click at [702, 677] on div at bounding box center [752, 679] width 230 height 8
type input "-9.8"
type input "3.97"
type input "1.26"
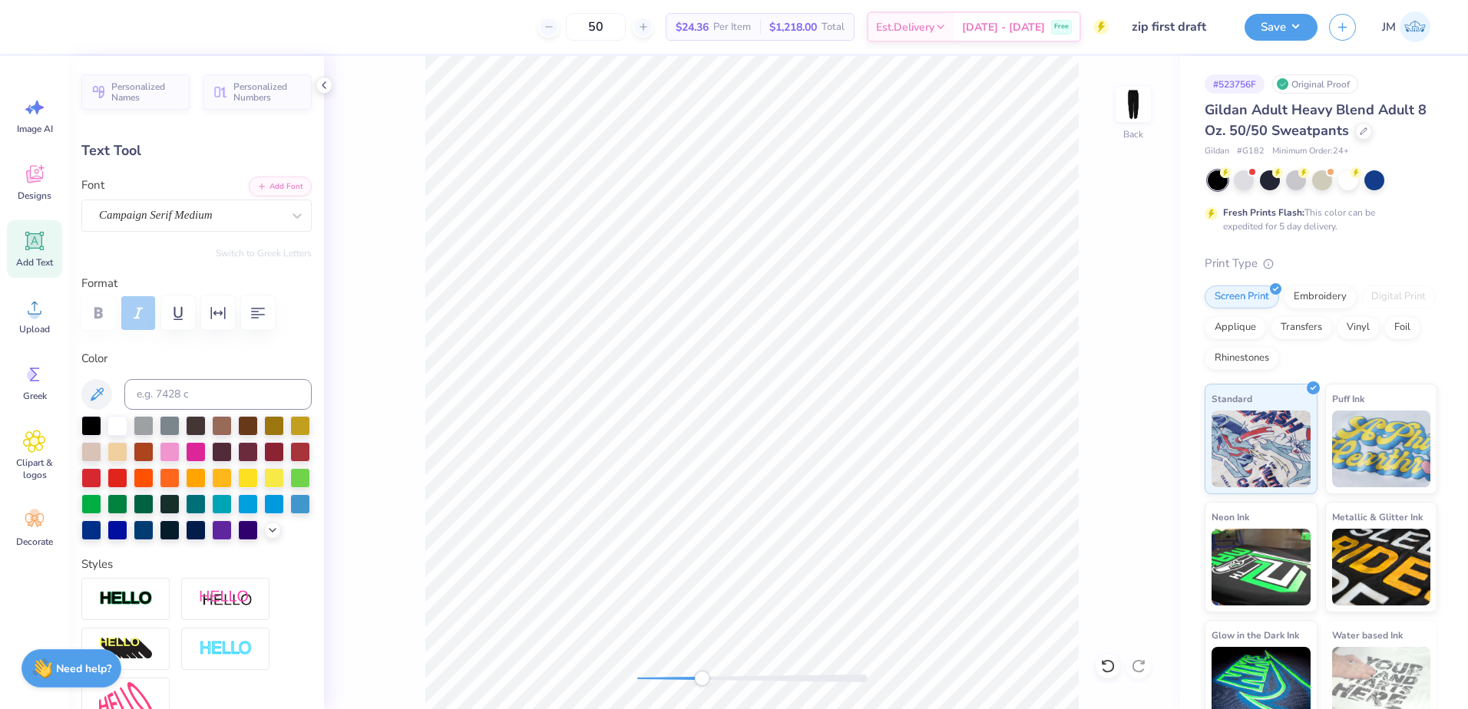
type input "3.98"
type textarea "Delta"
type input "0.0"
type input "2.60"
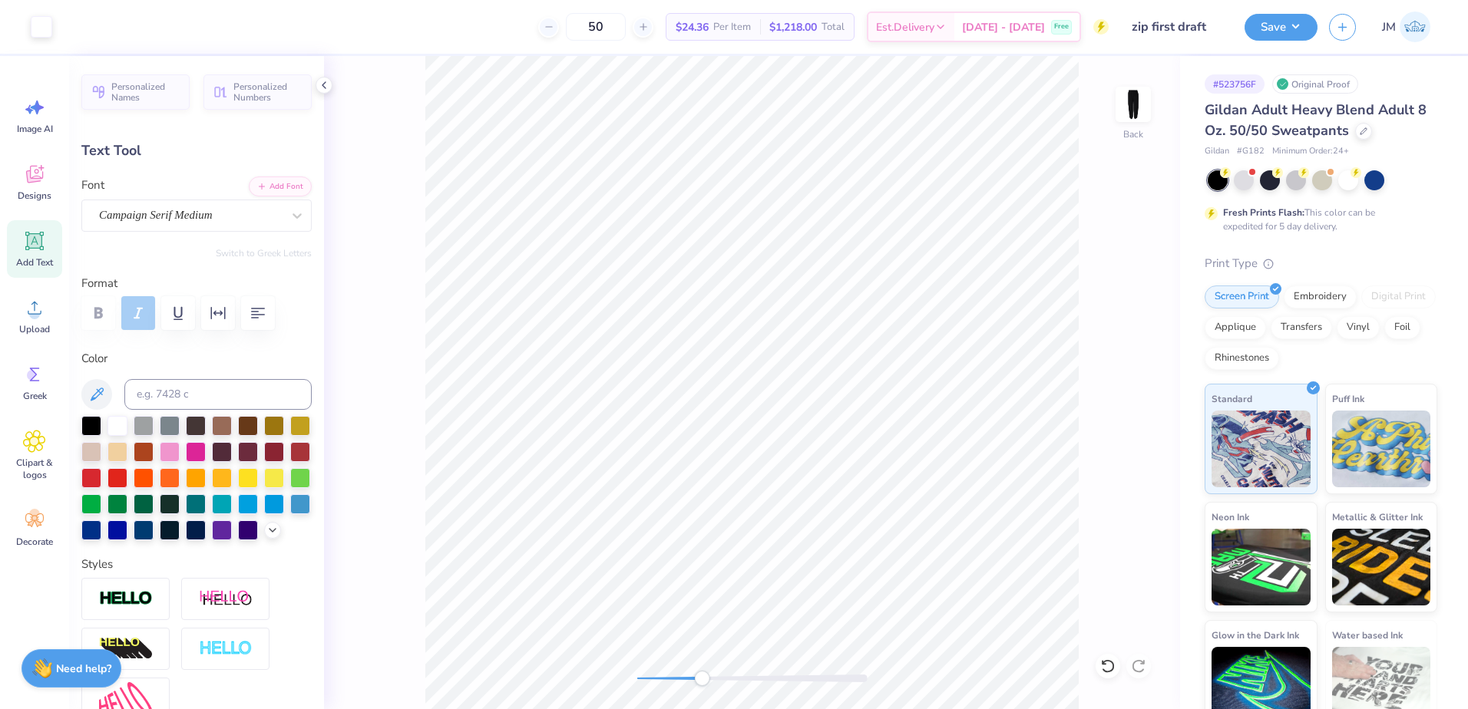
type input "0.95"
type input "4.80"
type input "0.0"
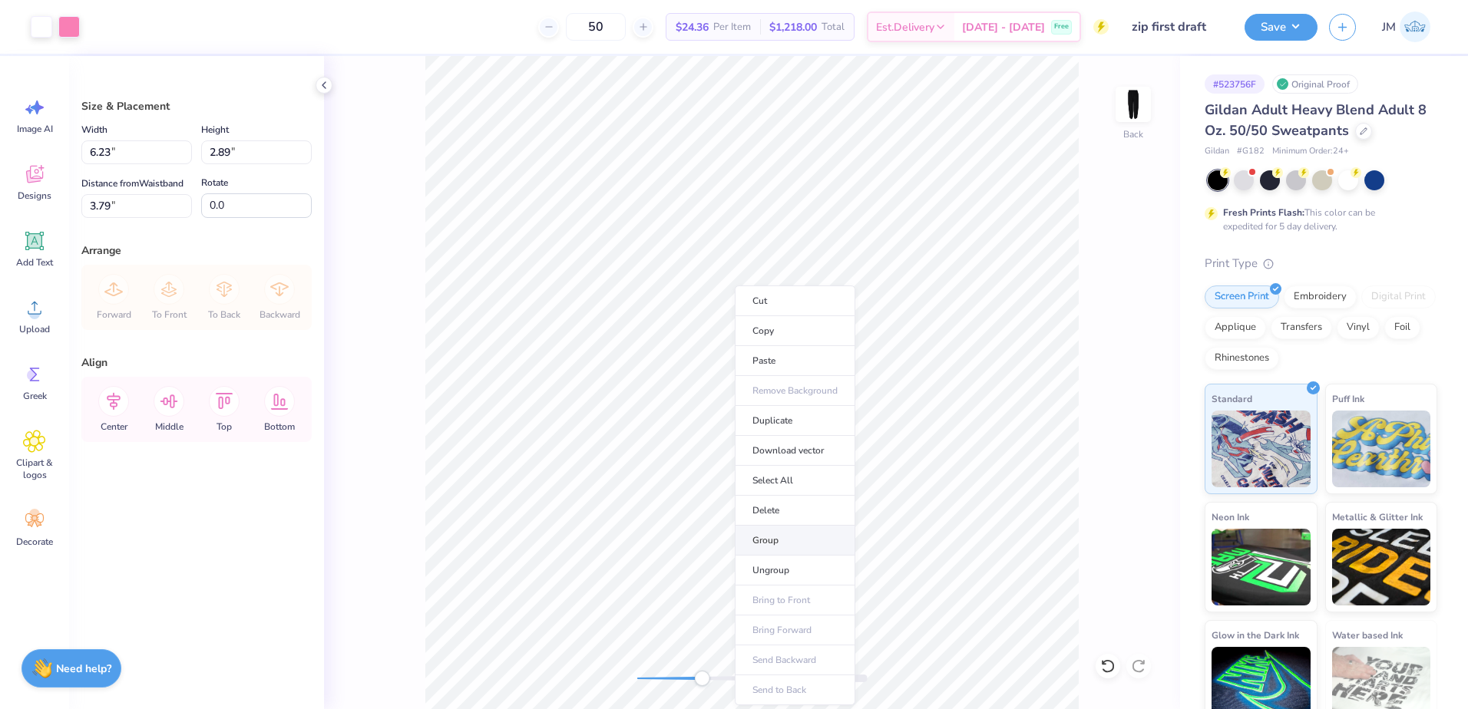
click at [758, 532] on li "Group" at bounding box center [795, 541] width 121 height 30
click at [138, 156] on input "6.23" at bounding box center [136, 152] width 111 height 24
type input "6.00"
type input "2.79"
type input "3.85"
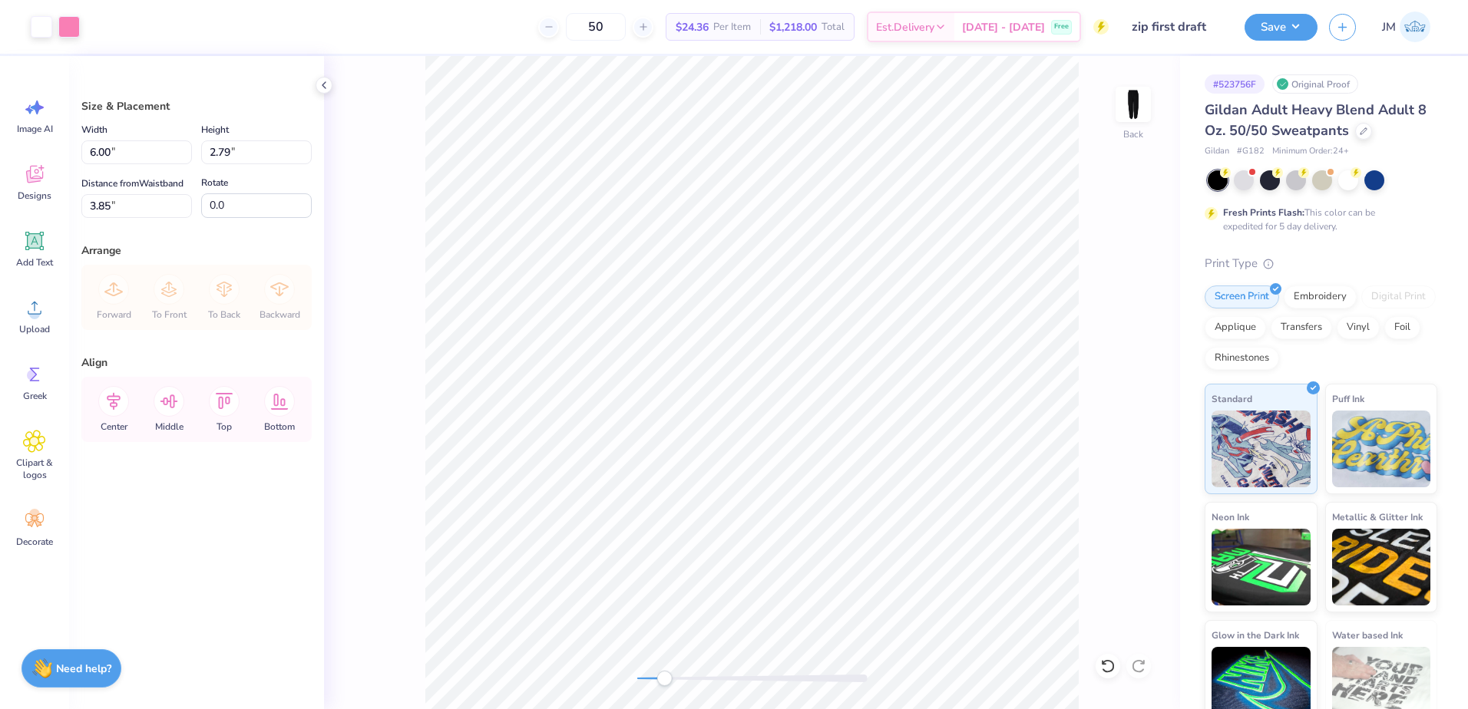
drag, startPoint x: 694, startPoint y: 679, endPoint x: 664, endPoint y: 677, distance: 30.0
click at [664, 677] on div "Accessibility label" at bounding box center [663, 678] width 15 height 15
click at [131, 207] on input "3.85" at bounding box center [136, 206] width 111 height 24
type input "4"
click at [117, 401] on icon at bounding box center [113, 401] width 31 height 31
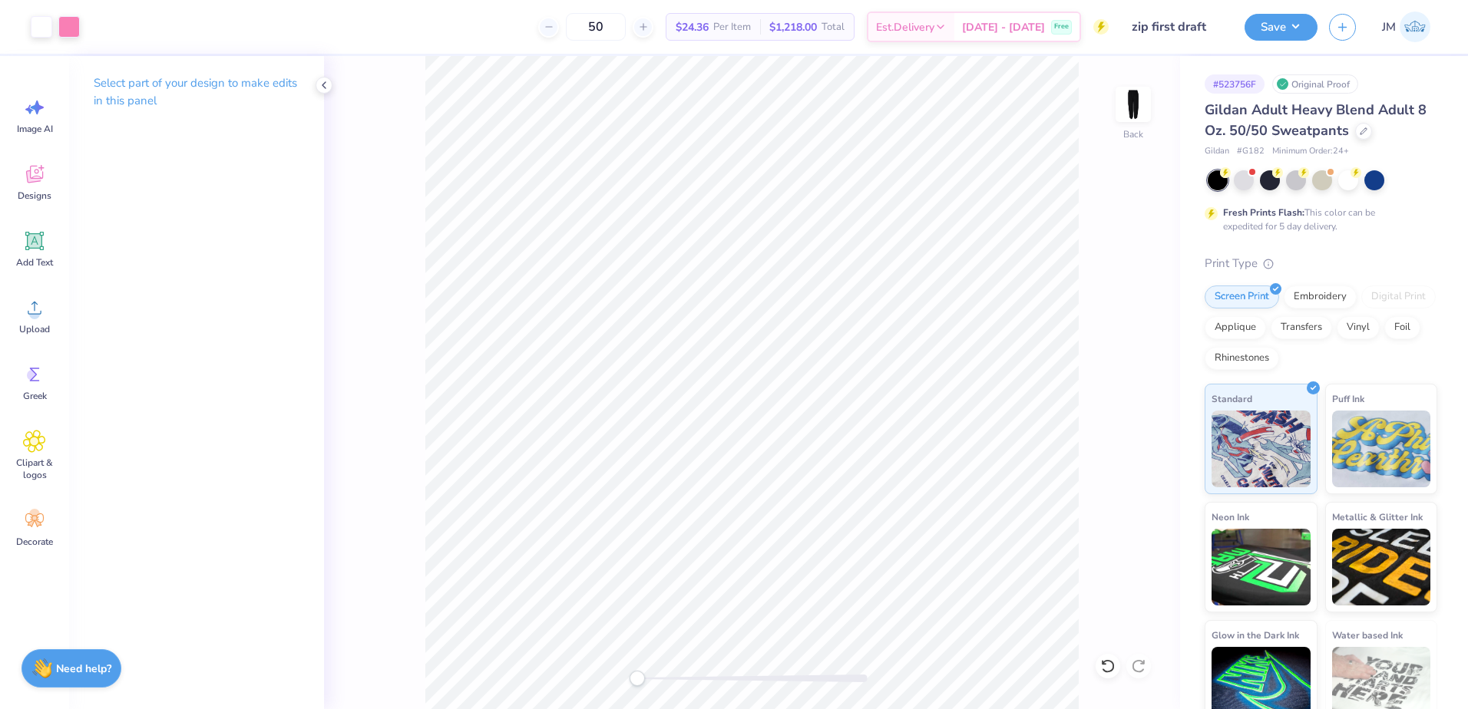
click at [601, 683] on div "Back" at bounding box center [752, 382] width 856 height 653
click at [1283, 21] on button "Save" at bounding box center [1280, 25] width 73 height 27
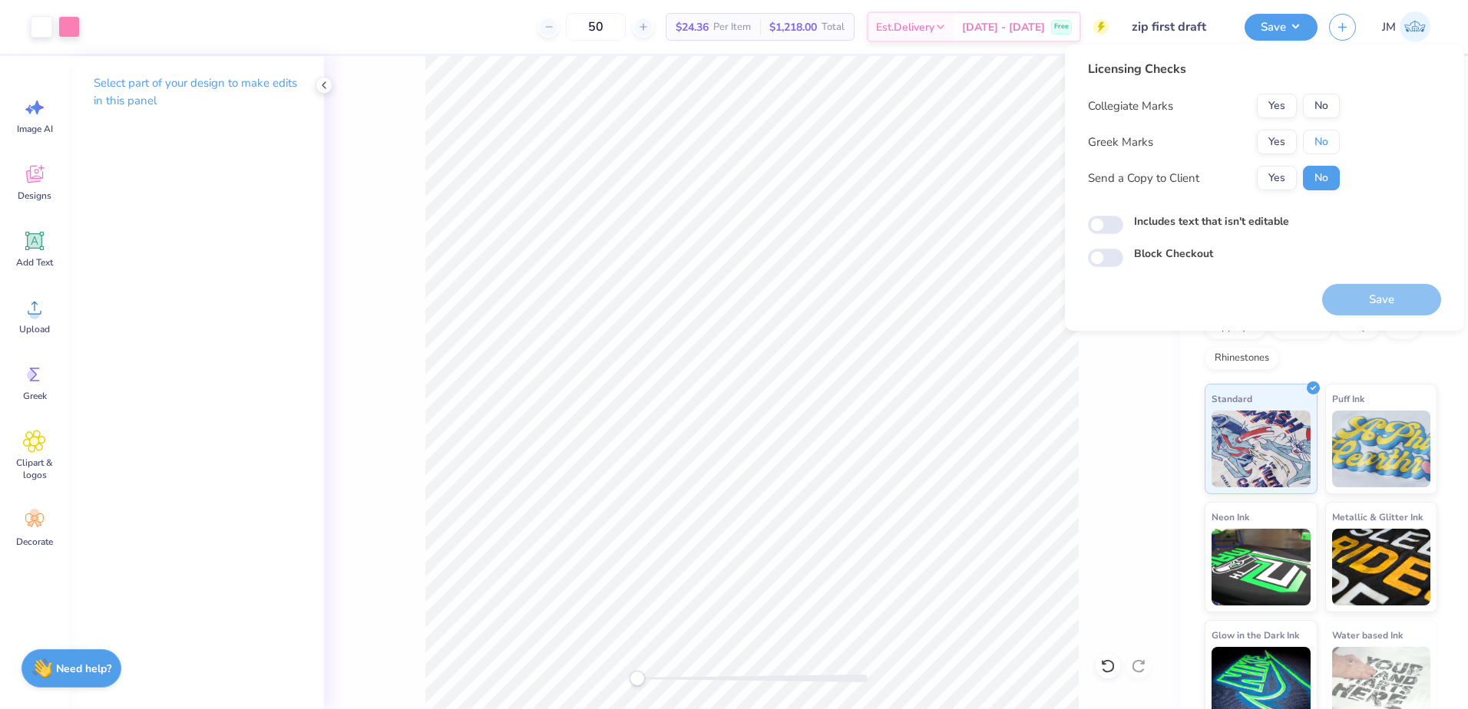
drag, startPoint x: 1317, startPoint y: 137, endPoint x: 1319, endPoint y: 121, distance: 16.2
click at [1317, 137] on button "No" at bounding box center [1321, 142] width 37 height 25
click at [1324, 101] on button "No" at bounding box center [1321, 106] width 37 height 25
click at [1375, 298] on button "Save" at bounding box center [1381, 299] width 119 height 31
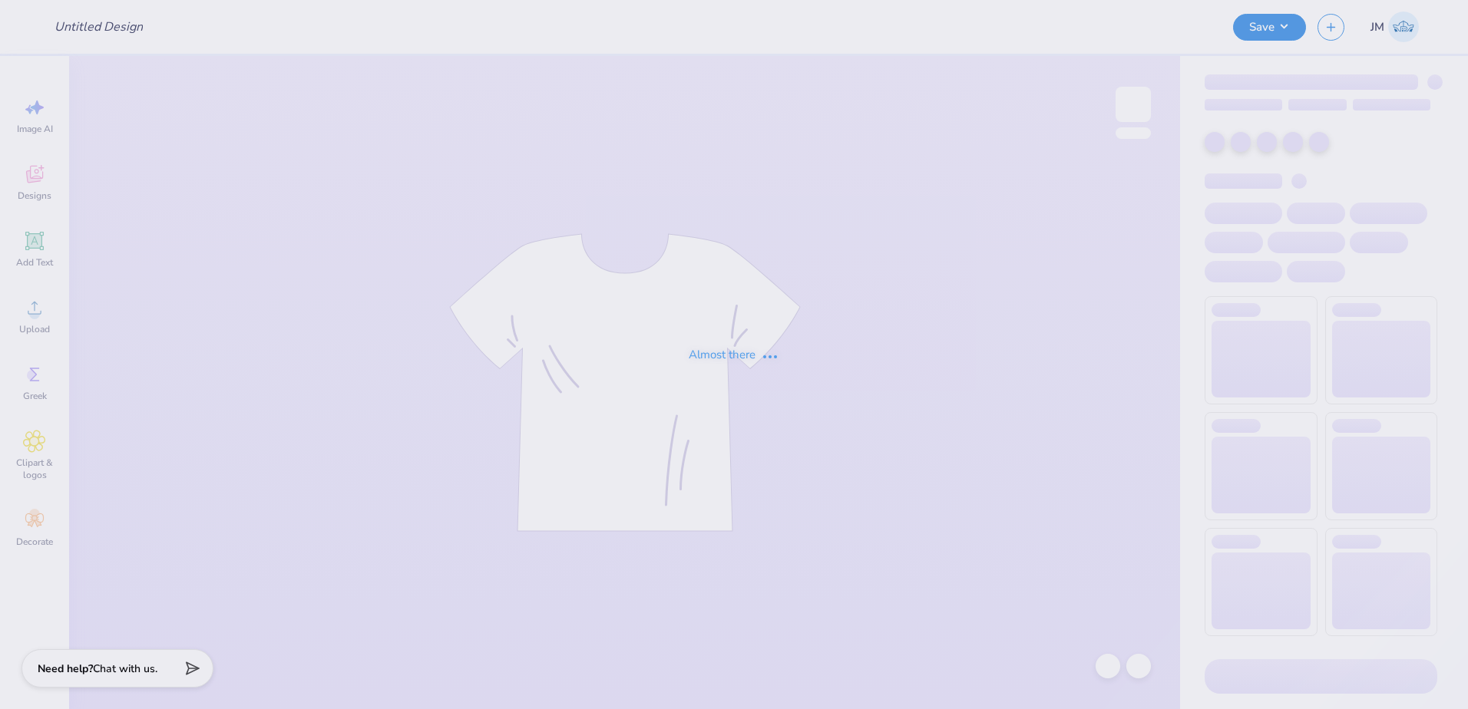
type input "Shirts for Panhellenic at [GEOGRAPHIC_DATA]"
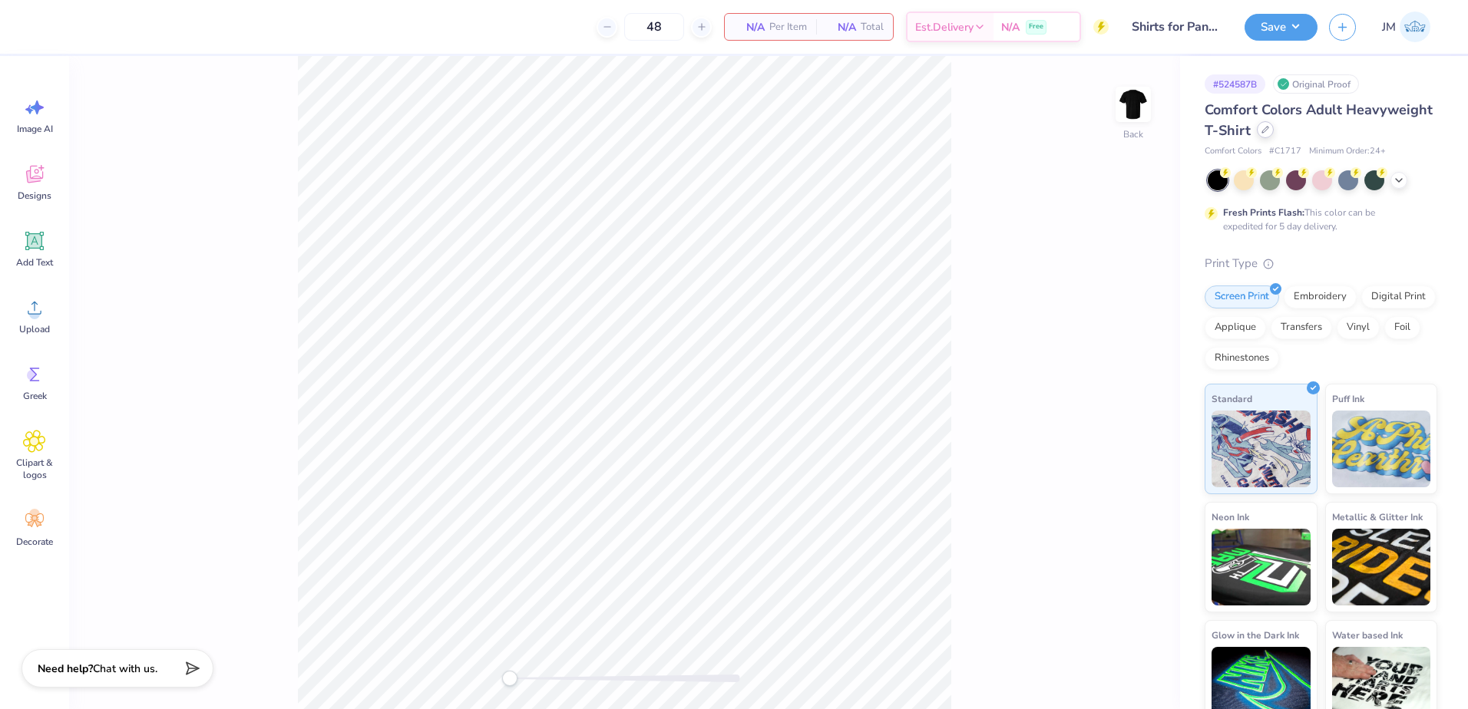
click at [1274, 129] on div at bounding box center [1265, 129] width 17 height 17
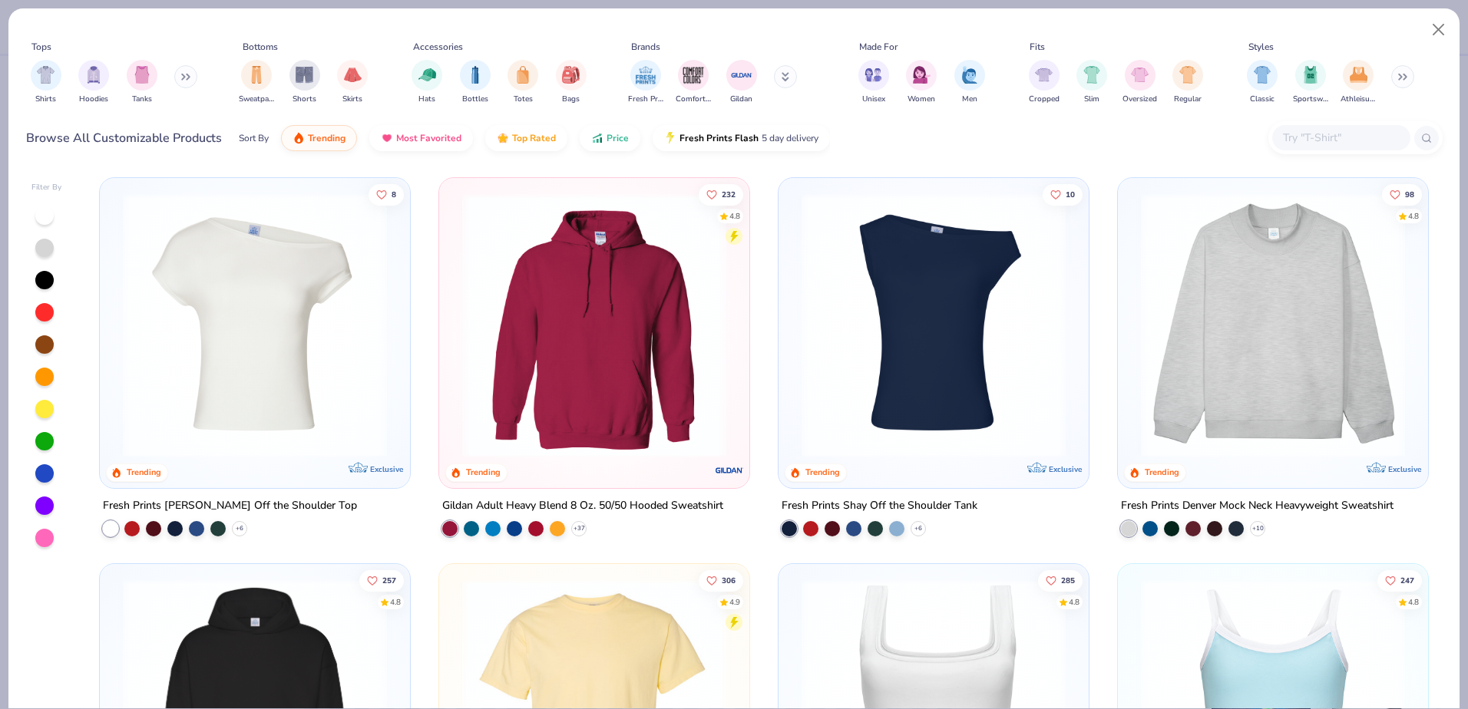
click at [1324, 137] on input "text" at bounding box center [1340, 138] width 118 height 18
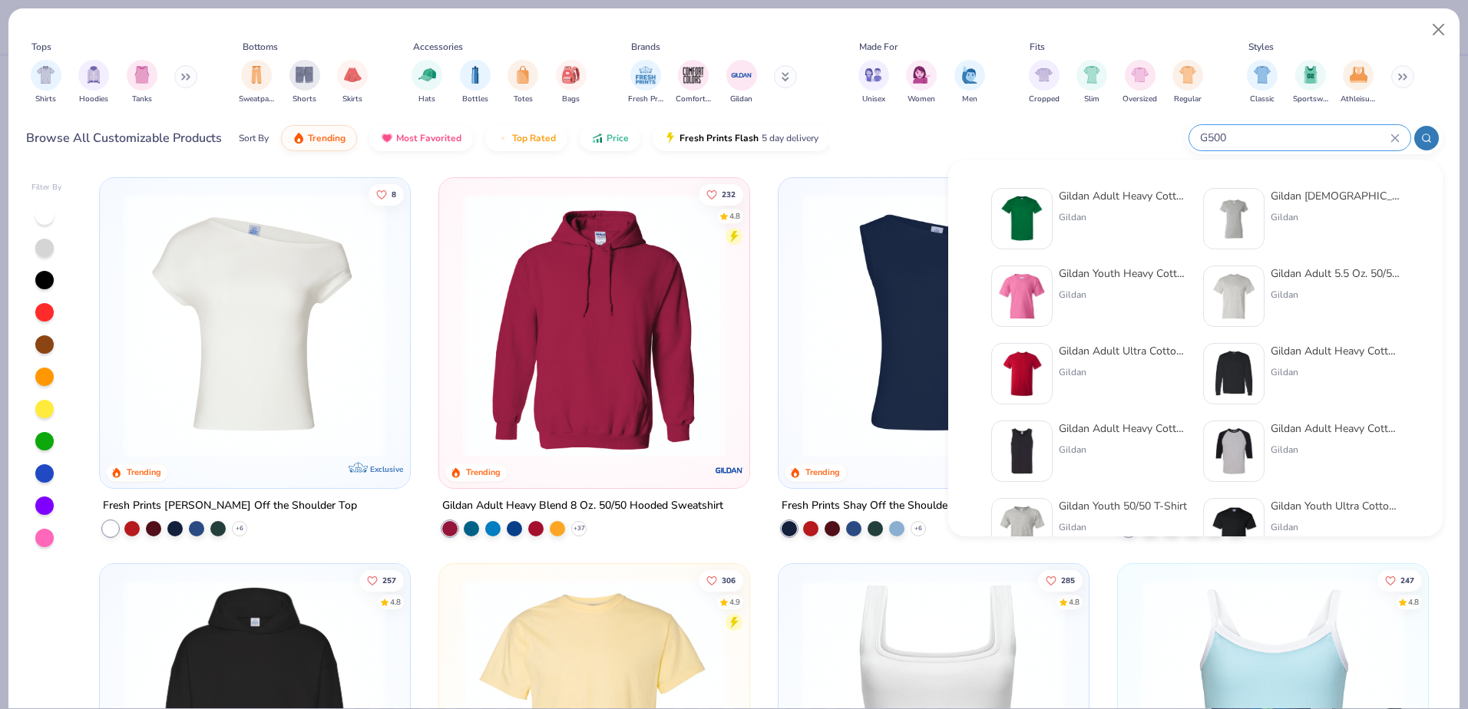
type input "G500"
click at [1141, 199] on div "Gildan Adult Heavy Cotton T-Shirt" at bounding box center [1123, 196] width 129 height 16
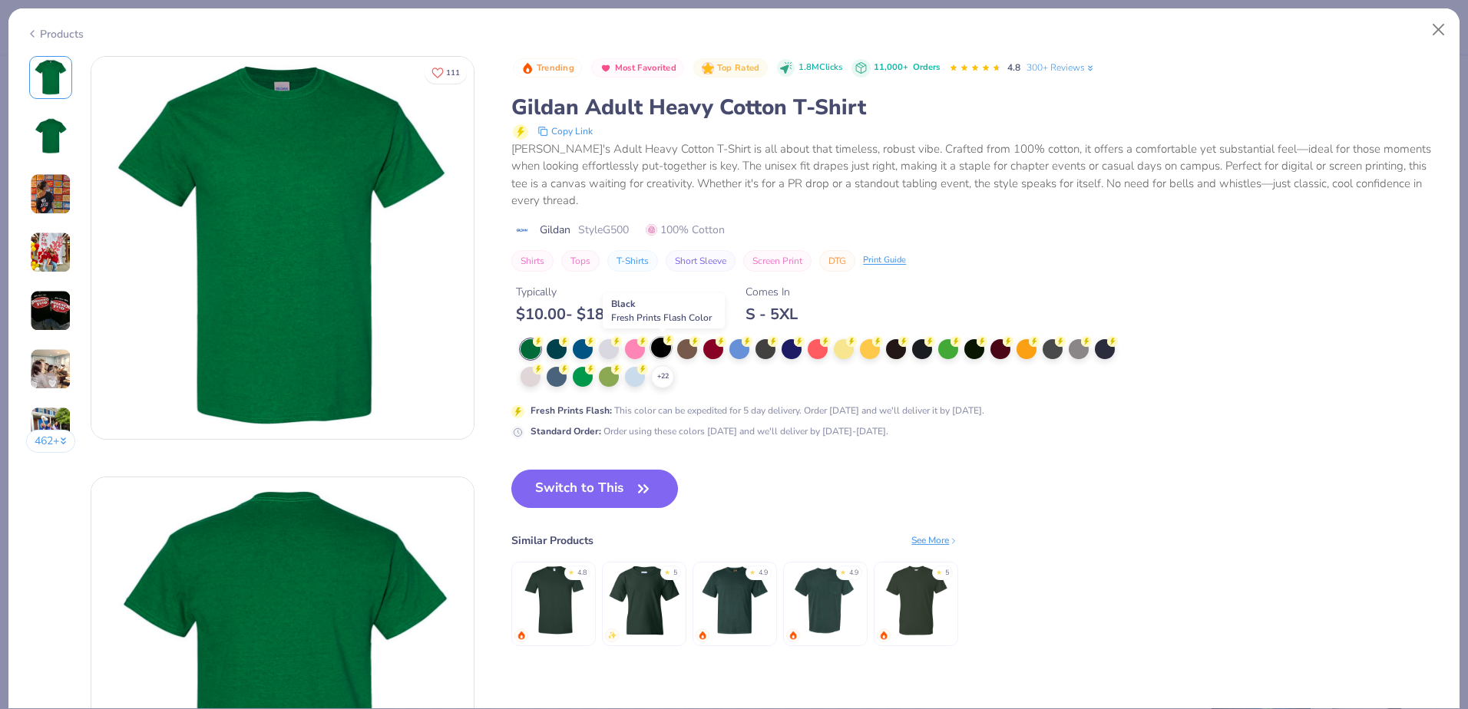
click at [662, 353] on div at bounding box center [661, 348] width 20 height 20
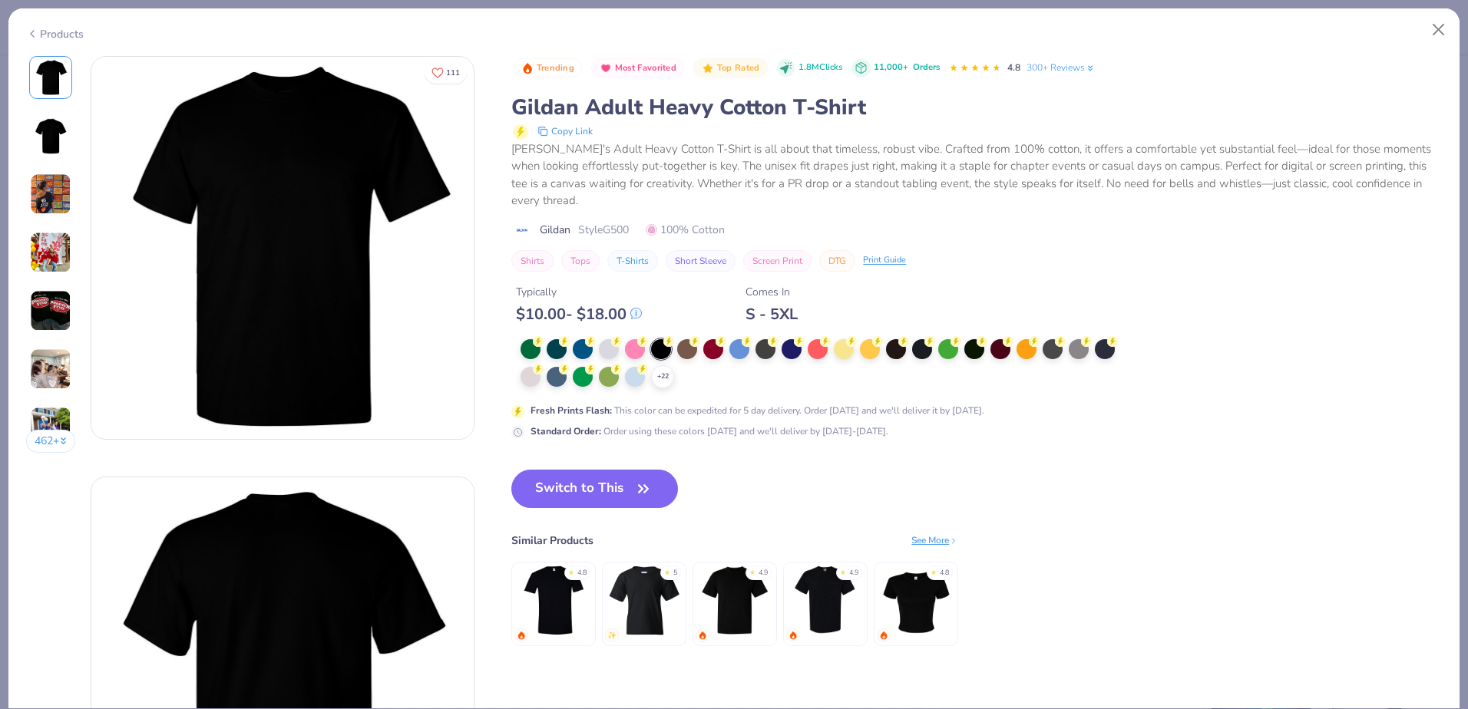
click at [612, 488] on button "Switch to This" at bounding box center [594, 489] width 167 height 38
